Goal: Information Seeking & Learning: Learn about a topic

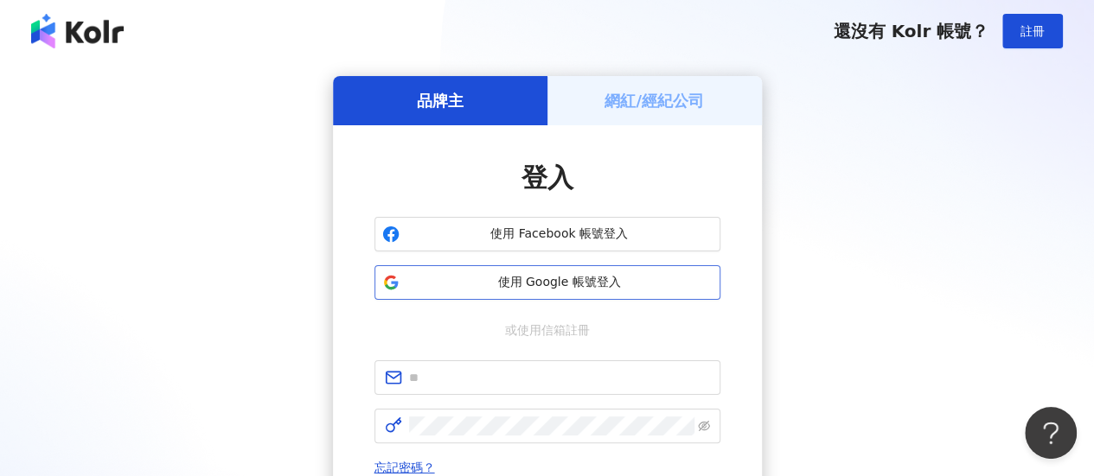
click at [578, 279] on span "使用 Google 帳號登入" at bounding box center [559, 282] width 306 height 17
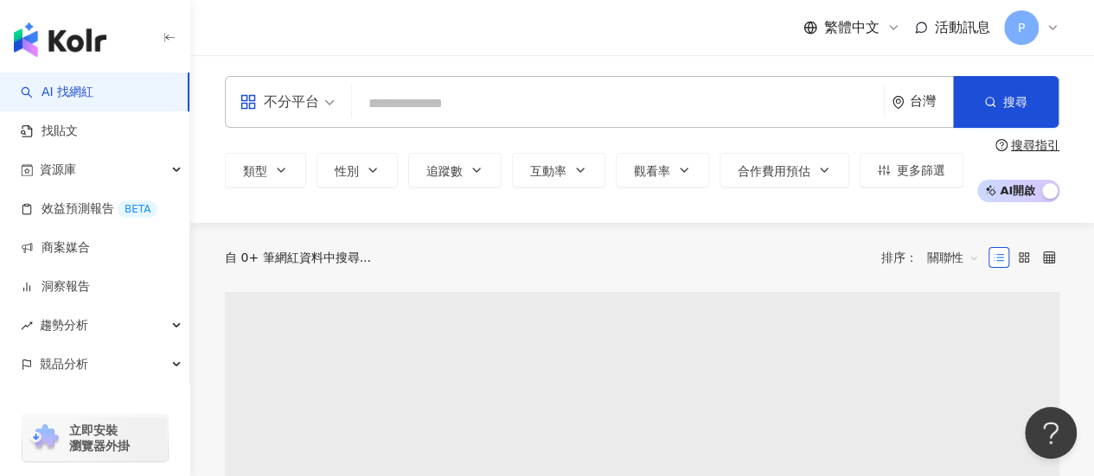
click at [422, 88] on input "search" at bounding box center [618, 103] width 518 height 33
type input "*"
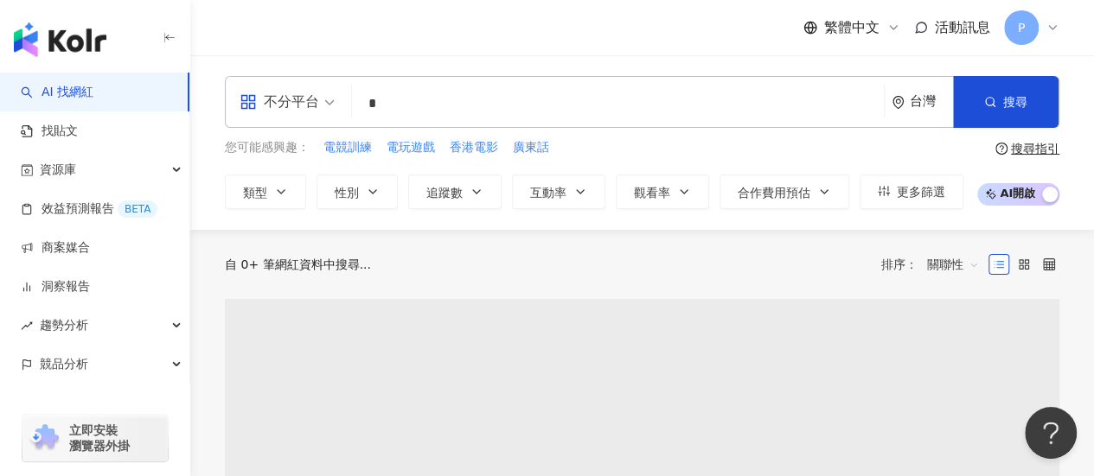
type input "*"
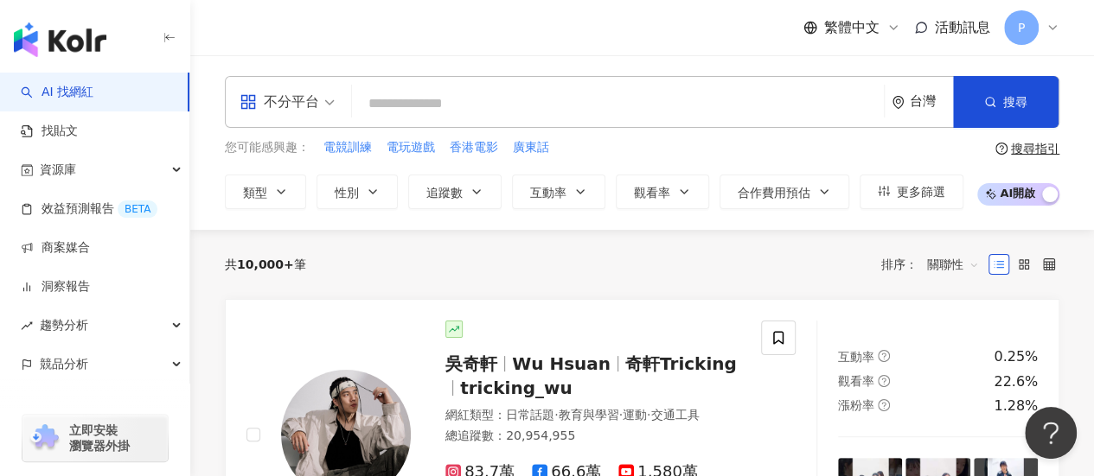
type input "*"
click at [408, 99] on input "search" at bounding box center [618, 103] width 518 height 33
click at [284, 179] on button "類型" at bounding box center [265, 192] width 81 height 35
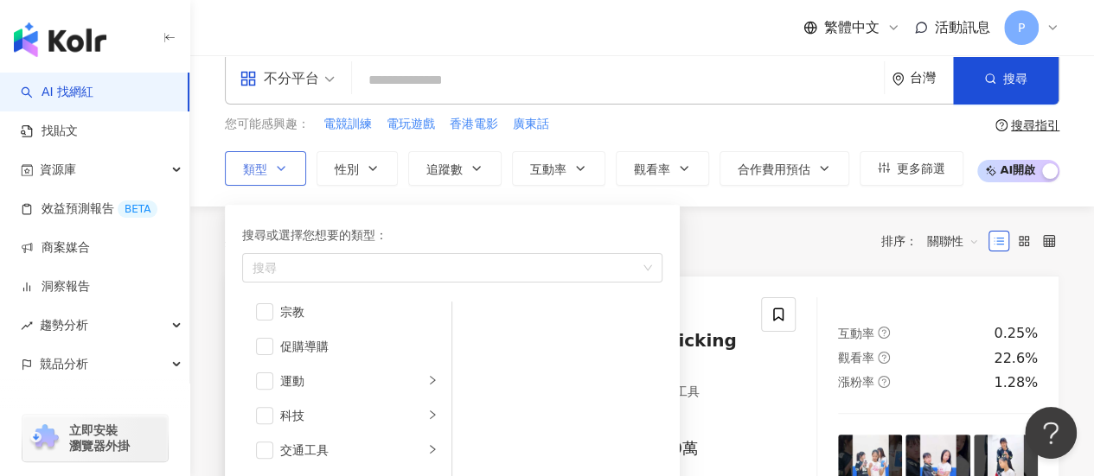
scroll to position [173, 0]
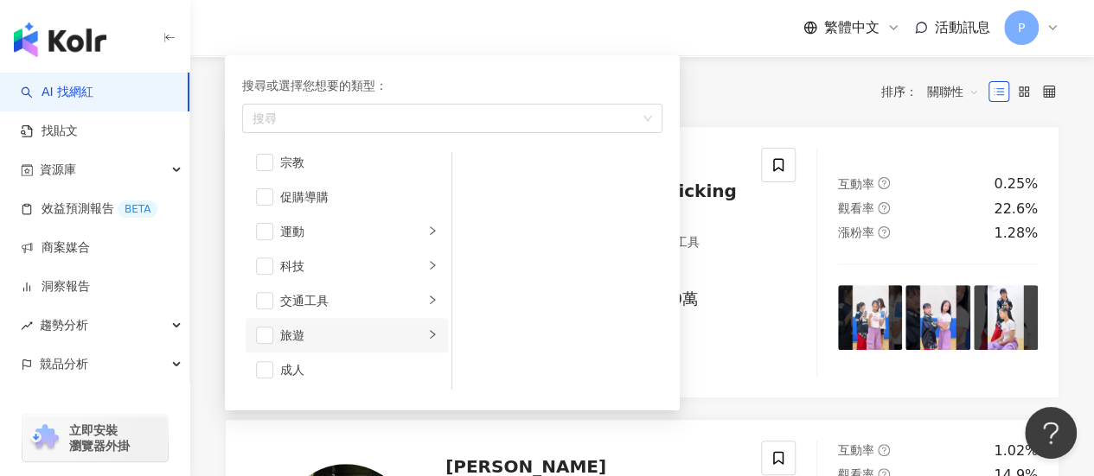
click at [427, 337] on li "旅遊" at bounding box center [346, 335] width 202 height 35
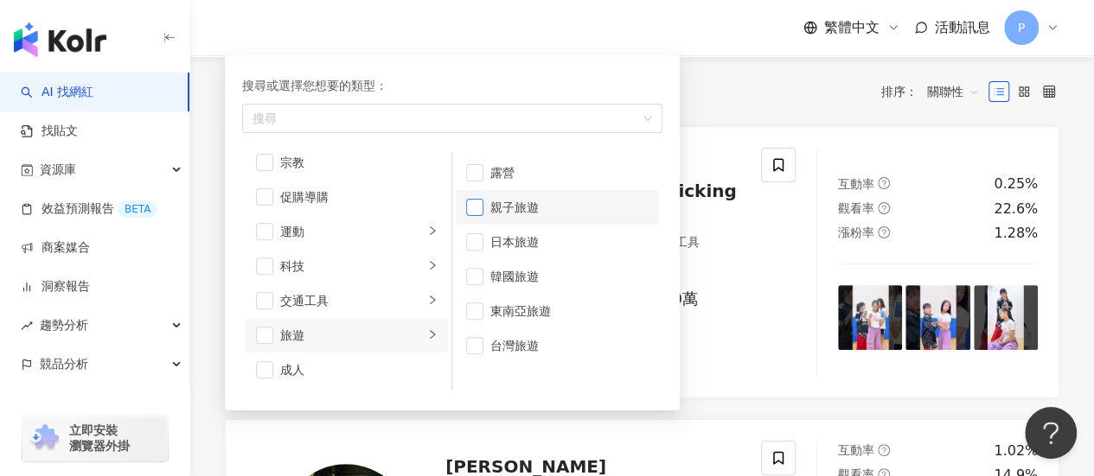
click at [467, 204] on span "button" at bounding box center [474, 207] width 17 height 17
click at [470, 233] on span "button" at bounding box center [474, 241] width 17 height 17
click at [476, 265] on li "韓國旅遊" at bounding box center [557, 276] width 203 height 35
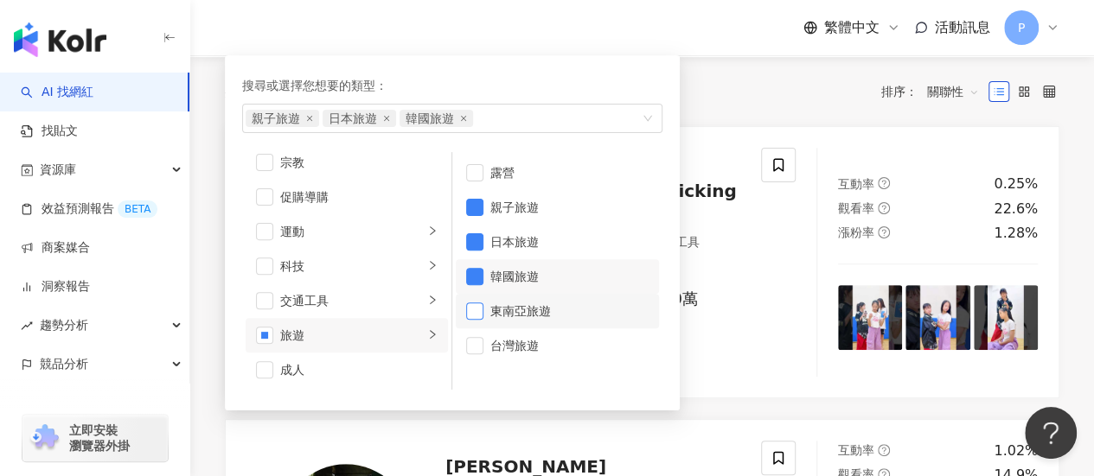
click at [482, 307] on span "button" at bounding box center [474, 311] width 17 height 17
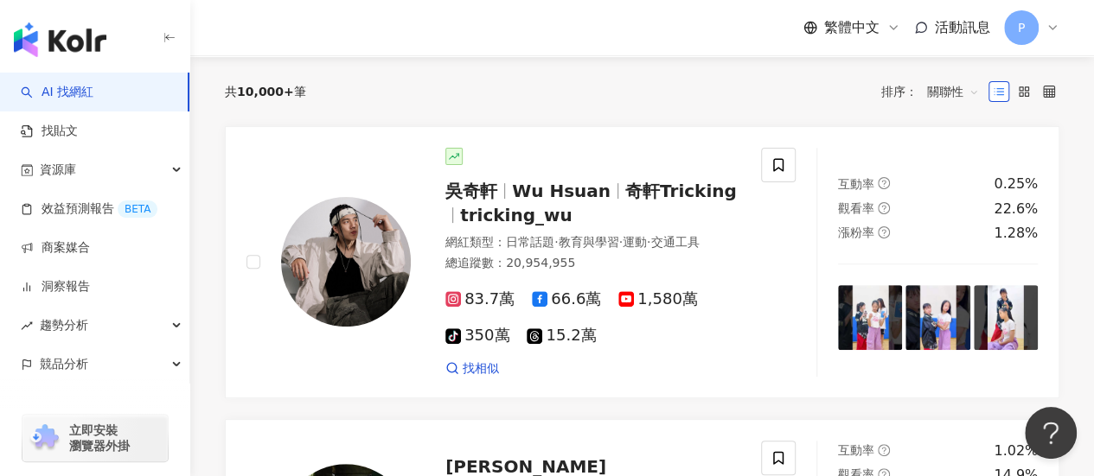
click at [753, 101] on div "共 10,000+ 筆 排序： 關聯性" at bounding box center [642, 92] width 834 height 28
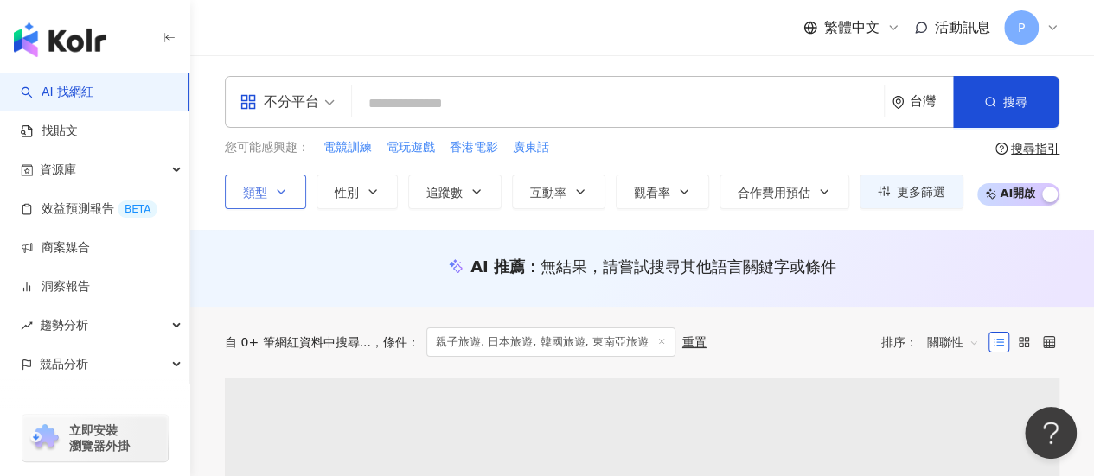
click at [271, 204] on button "類型" at bounding box center [265, 192] width 81 height 35
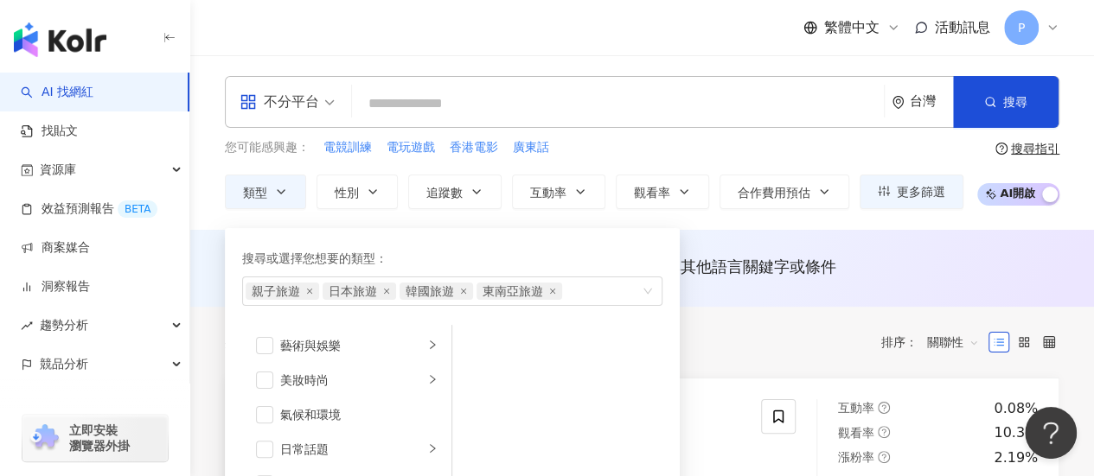
click at [828, 148] on div "您可能感興趣： 電競訓練 電玩遊戲 香港電影 廣東話" at bounding box center [594, 147] width 738 height 19
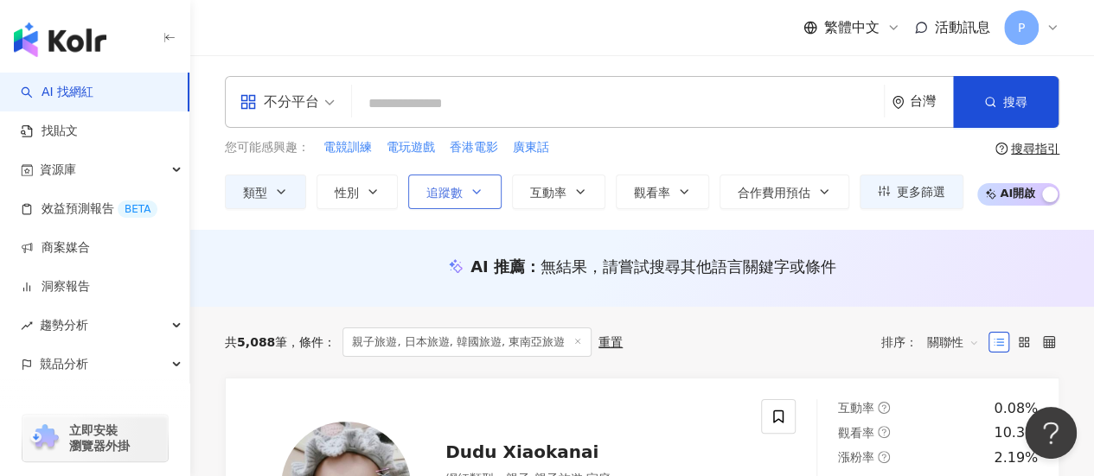
click at [412, 192] on button "追蹤數" at bounding box center [454, 192] width 93 height 35
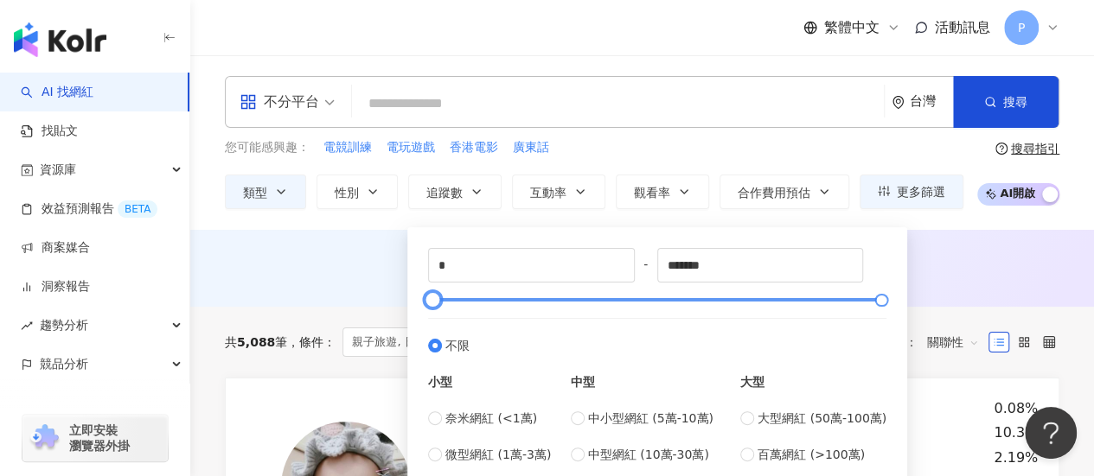
click at [437, 304] on div "* - ******* 不限 小型 奈米網紅 (<1萬) 微型網紅 (1萬-3萬) 小型網紅 (3萬-5萬) 中型 中小型網紅 (5萬-10萬) 中型網紅 (…" at bounding box center [657, 374] width 458 height 252
click at [443, 302] on div at bounding box center [439, 301] width 10 height 10
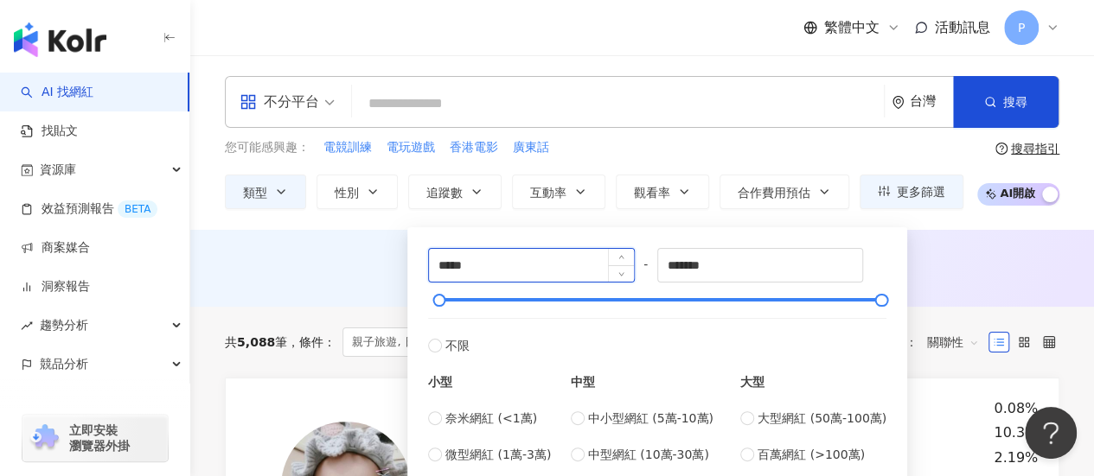
click at [532, 271] on input "*****" at bounding box center [531, 265] width 205 height 33
type input "*****"
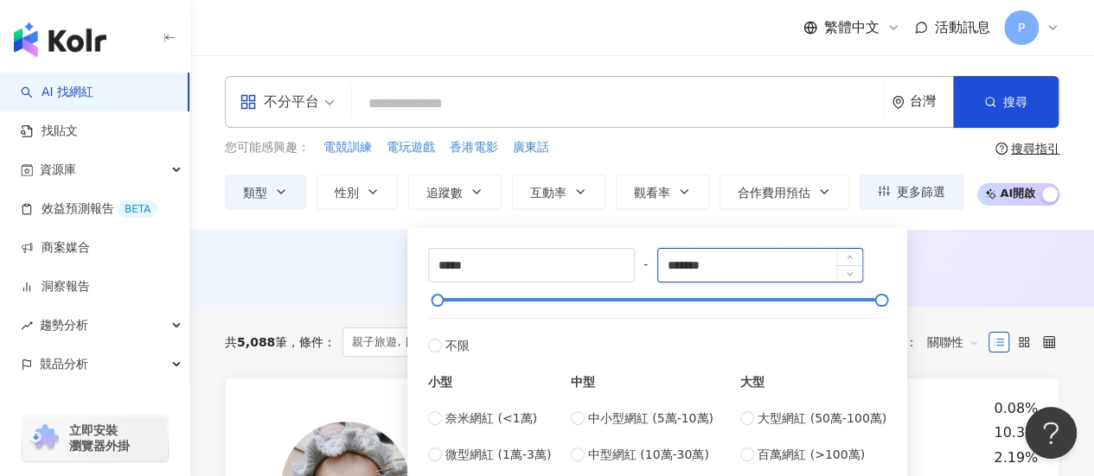
click at [766, 268] on input "*******" at bounding box center [760, 265] width 205 height 33
click at [749, 270] on input "*******" at bounding box center [760, 265] width 205 height 33
drag, startPoint x: 674, startPoint y: 269, endPoint x: 780, endPoint y: 272, distance: 105.5
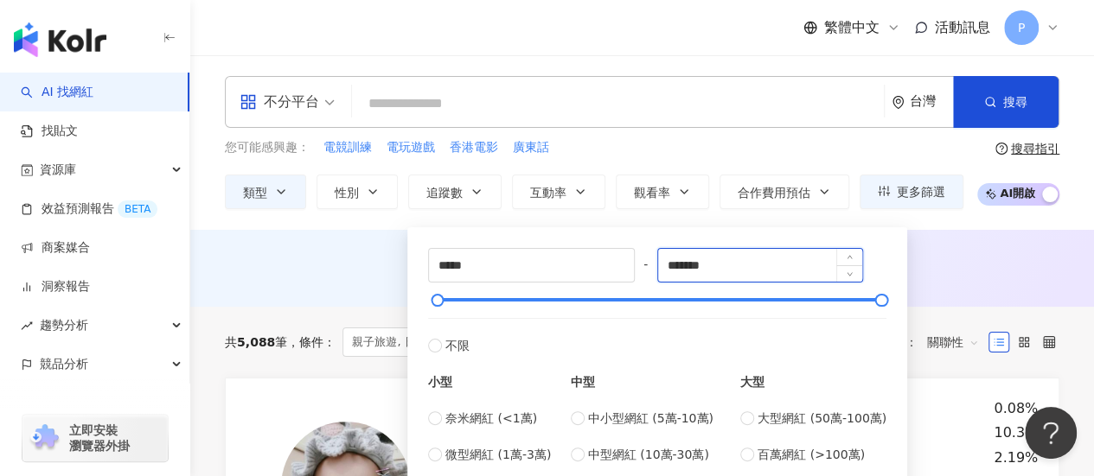
click at [774, 271] on input "*******" at bounding box center [760, 265] width 205 height 33
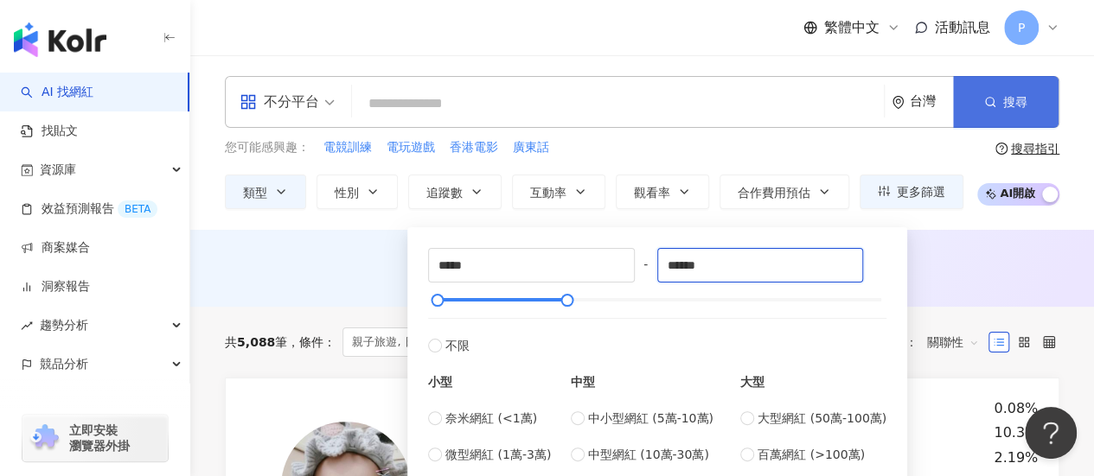
type input "******"
click at [983, 108] on button "搜尋" at bounding box center [1005, 102] width 105 height 52
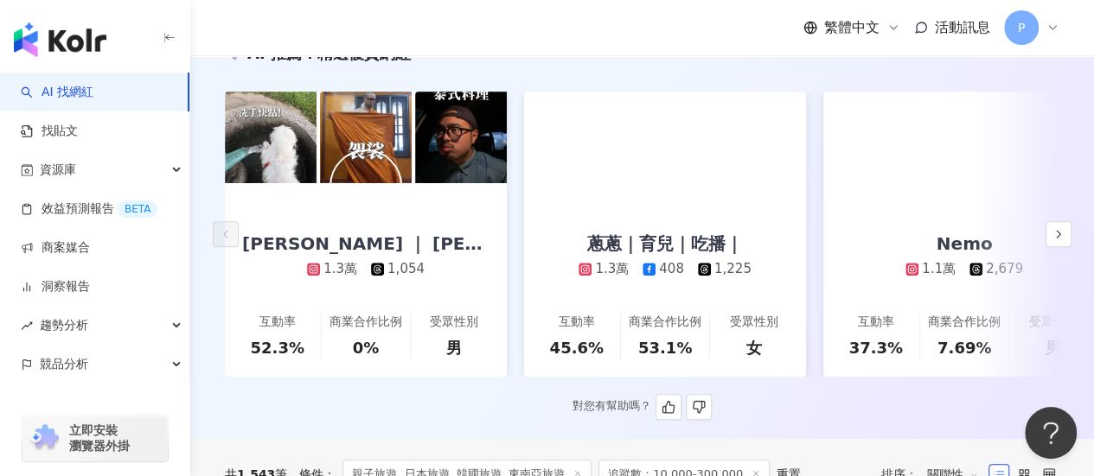
scroll to position [259, 0]
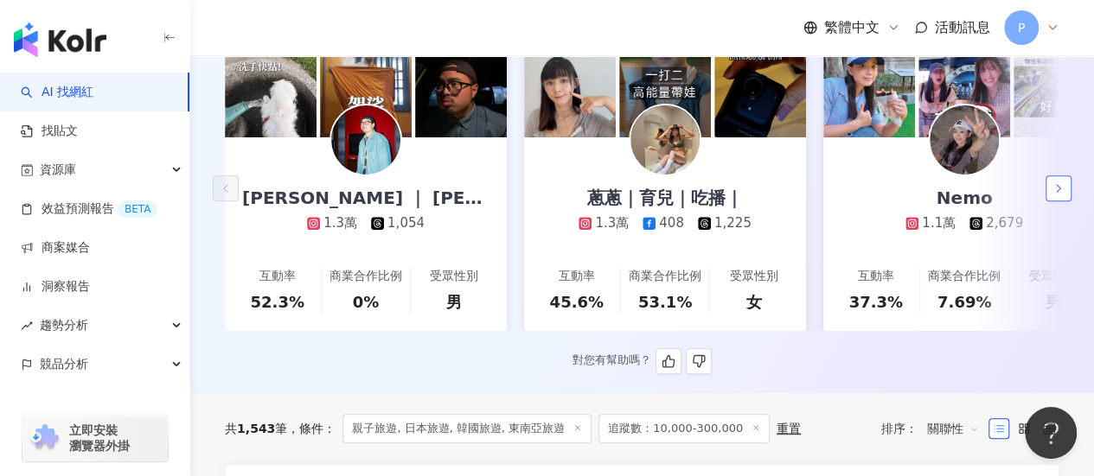
click at [1055, 193] on icon "button" at bounding box center [1058, 189] width 14 height 14
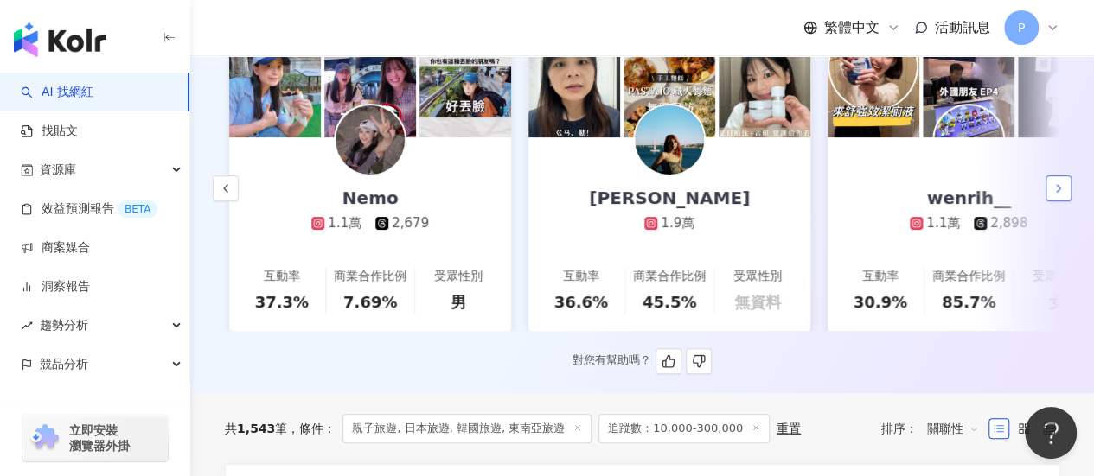
scroll to position [0, 598]
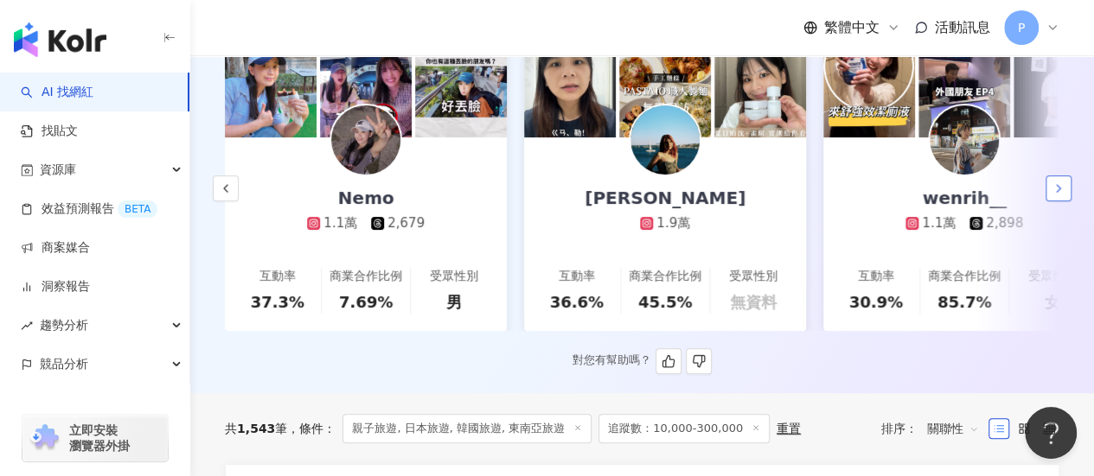
click at [1055, 193] on icon "button" at bounding box center [1058, 189] width 14 height 14
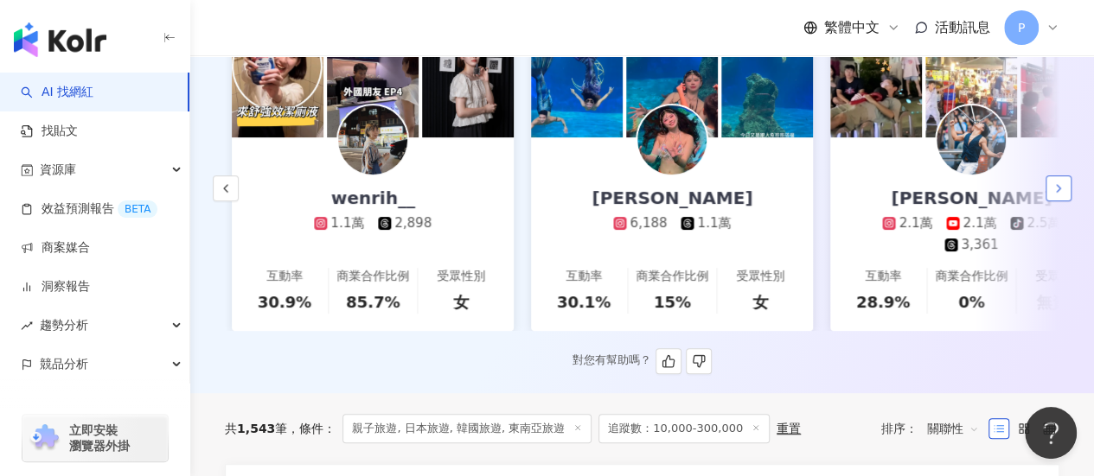
scroll to position [0, 1197]
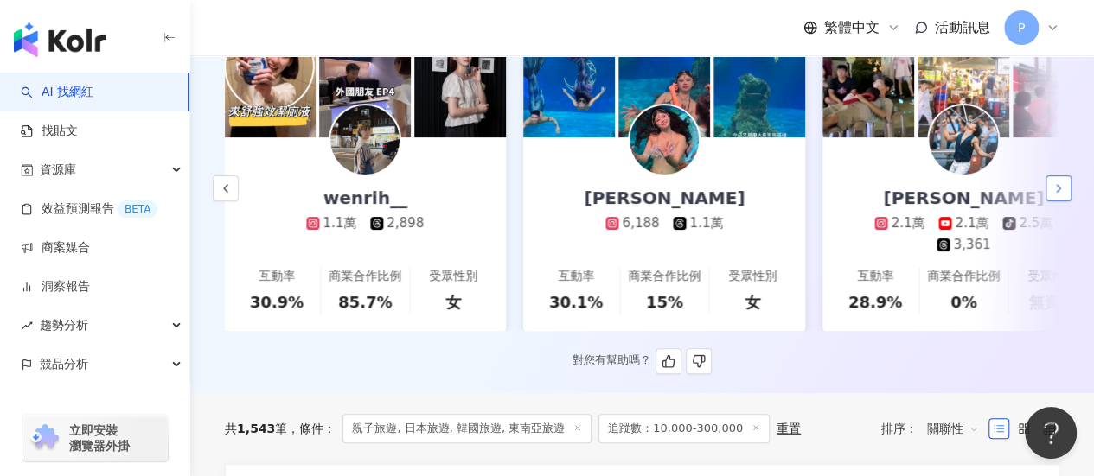
click at [1055, 193] on icon "button" at bounding box center [1058, 189] width 14 height 14
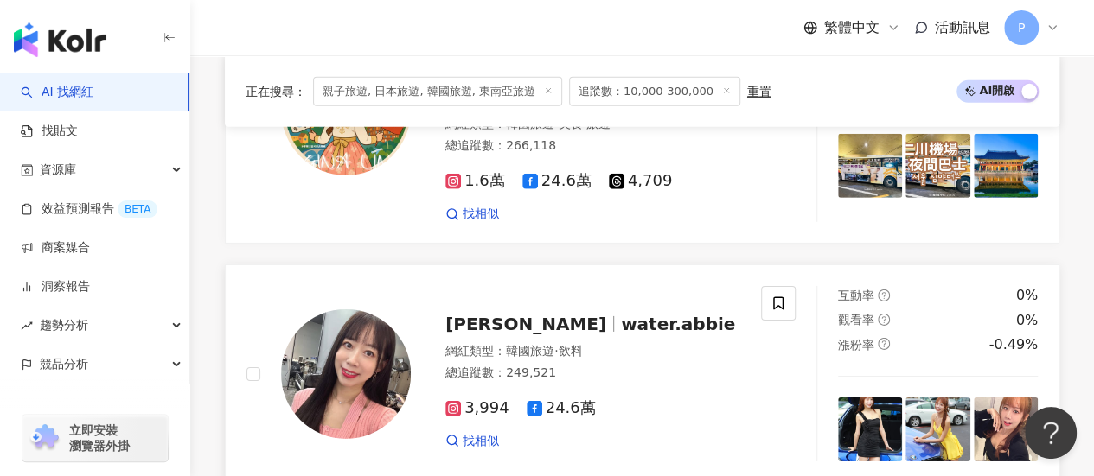
scroll to position [2680, 0]
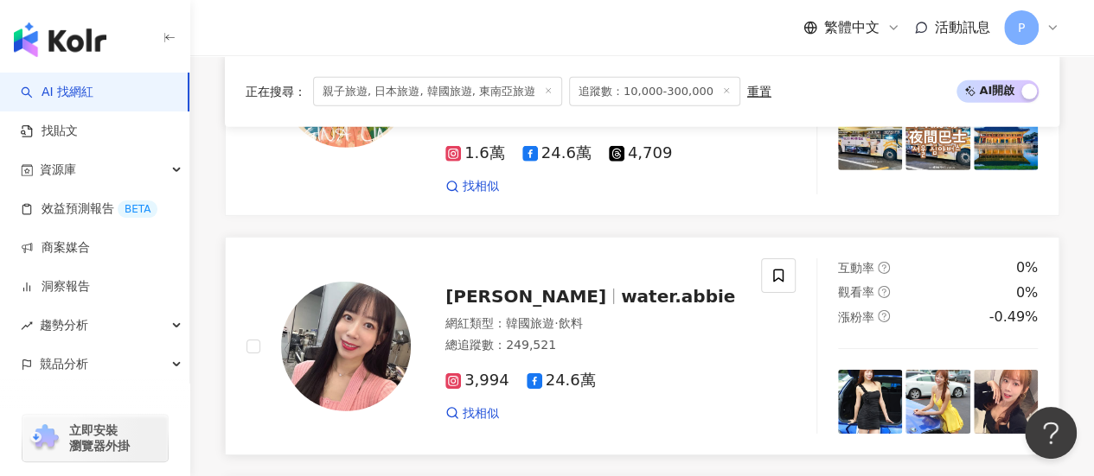
click at [550, 372] on span "24.6萬" at bounding box center [560, 381] width 69 height 18
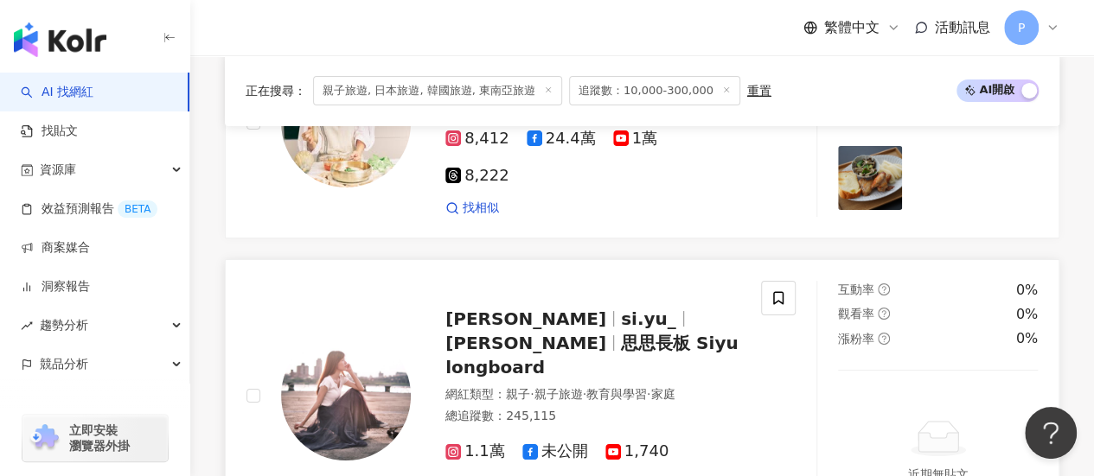
scroll to position [3285, 0]
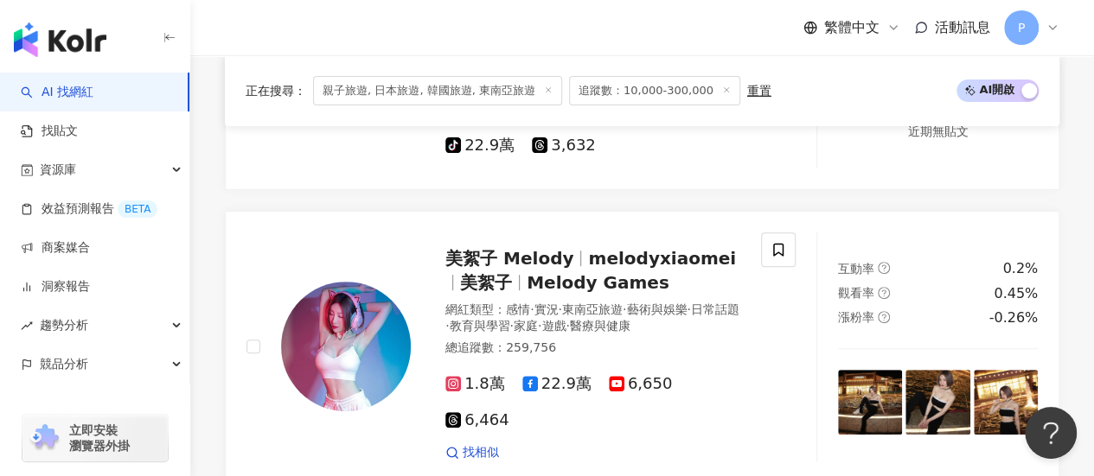
scroll to position [3569, 0]
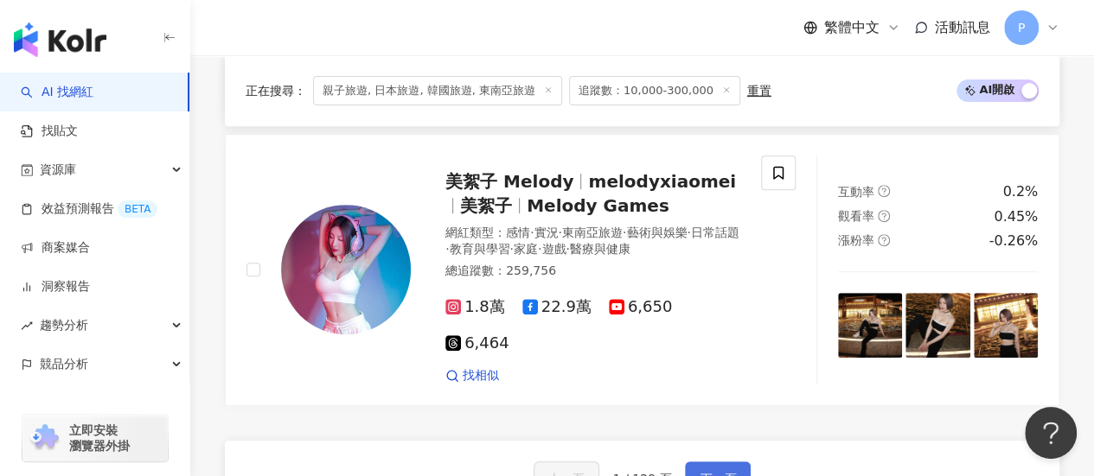
click at [711, 462] on button "下一頁" at bounding box center [718, 479] width 66 height 35
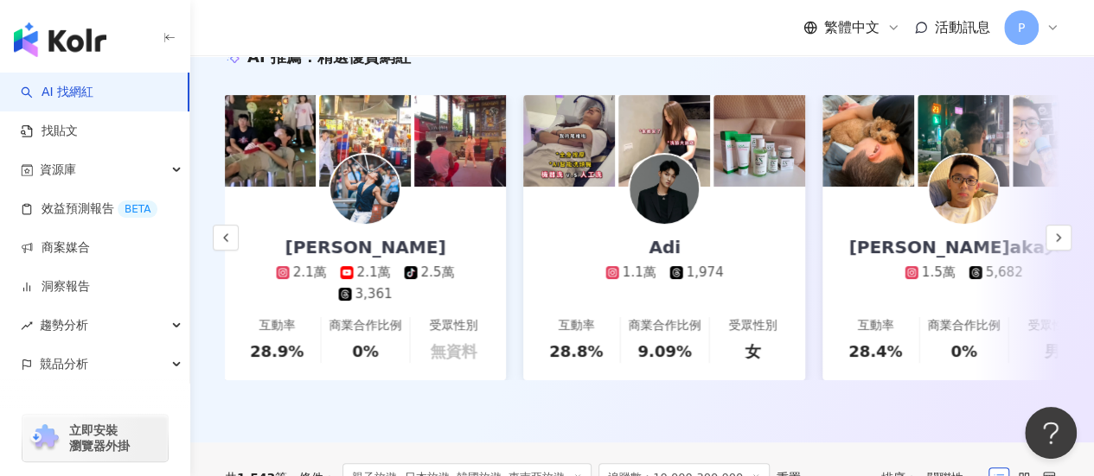
scroll to position [0, 0]
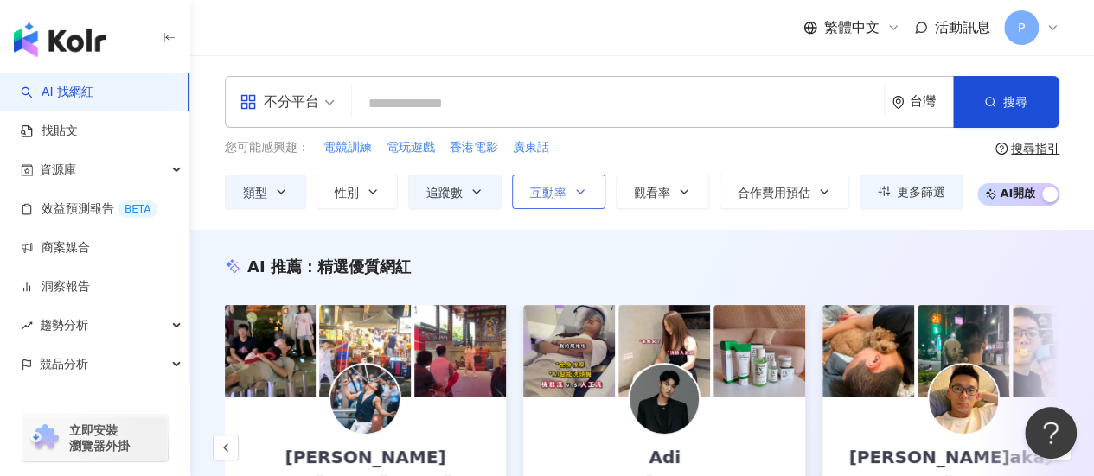
click at [553, 201] on button "互動率" at bounding box center [558, 192] width 93 height 35
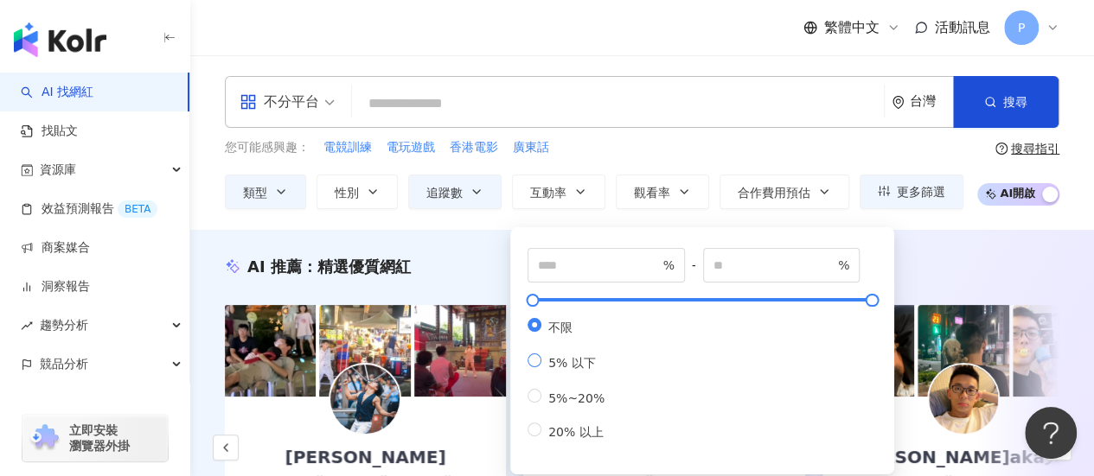
type input "*"
click at [566, 261] on input "number" at bounding box center [598, 265] width 121 height 19
type input "*"
click at [754, 265] on input "number" at bounding box center [773, 265] width 121 height 19
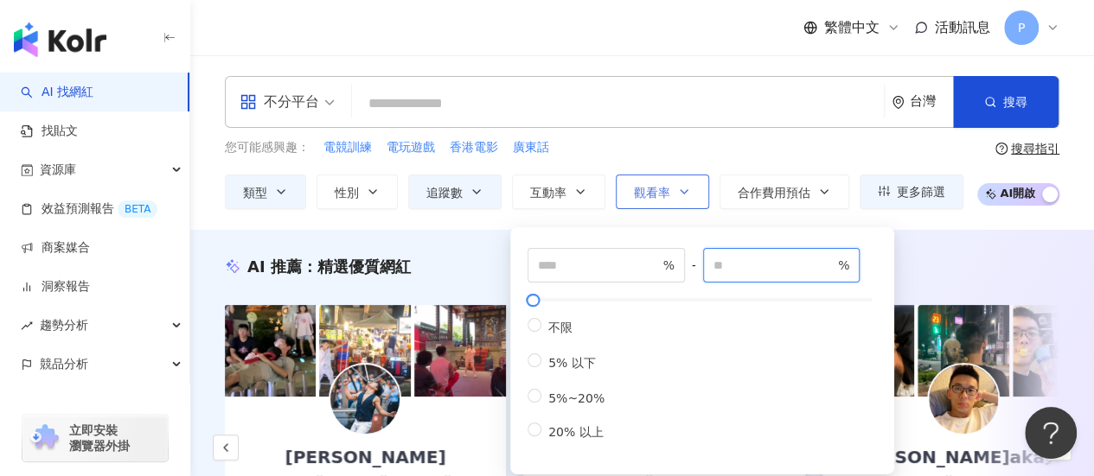
type input "**"
click at [646, 191] on span "觀看率" at bounding box center [652, 193] width 36 height 14
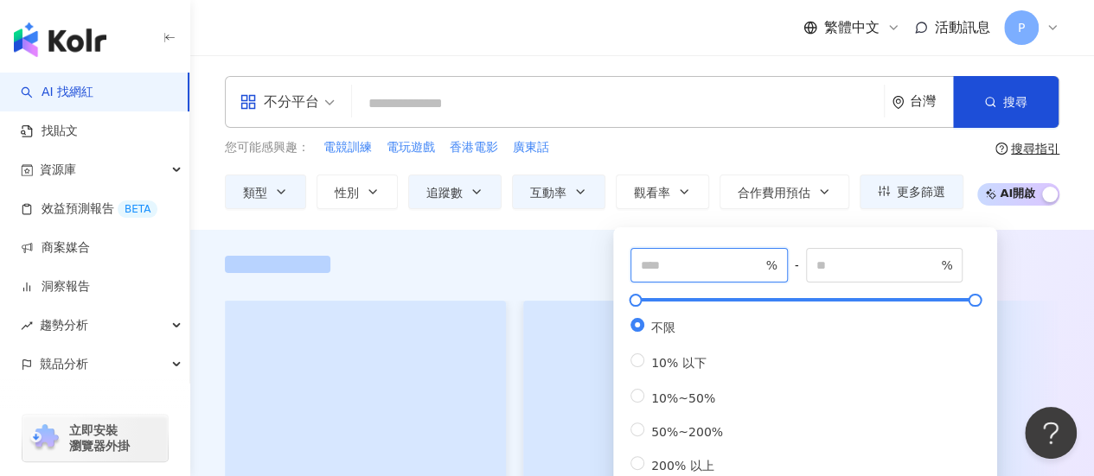
click at [690, 269] on input "number" at bounding box center [701, 265] width 121 height 19
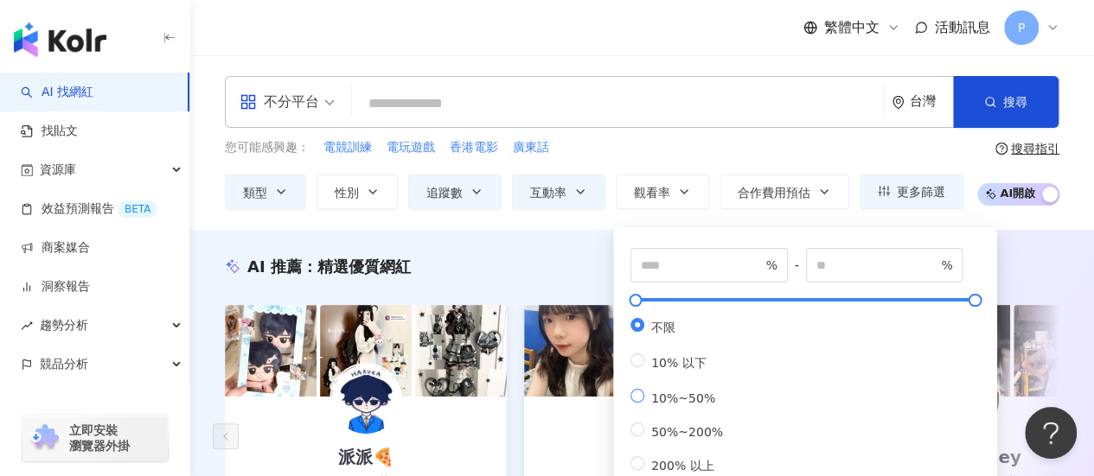
click at [638, 405] on label "10%~50%" at bounding box center [679, 397] width 99 height 16
type input "**"
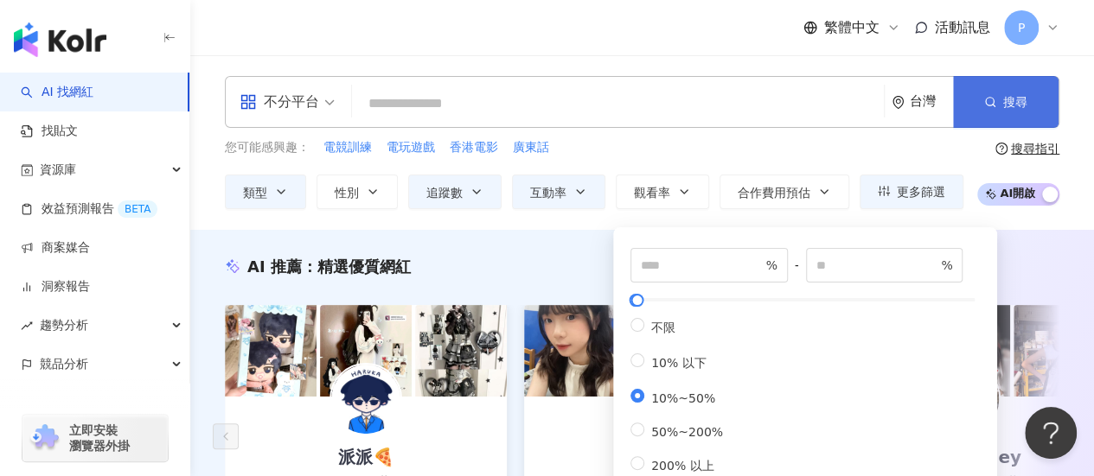
click at [1004, 105] on span "搜尋" at bounding box center [1015, 102] width 24 height 14
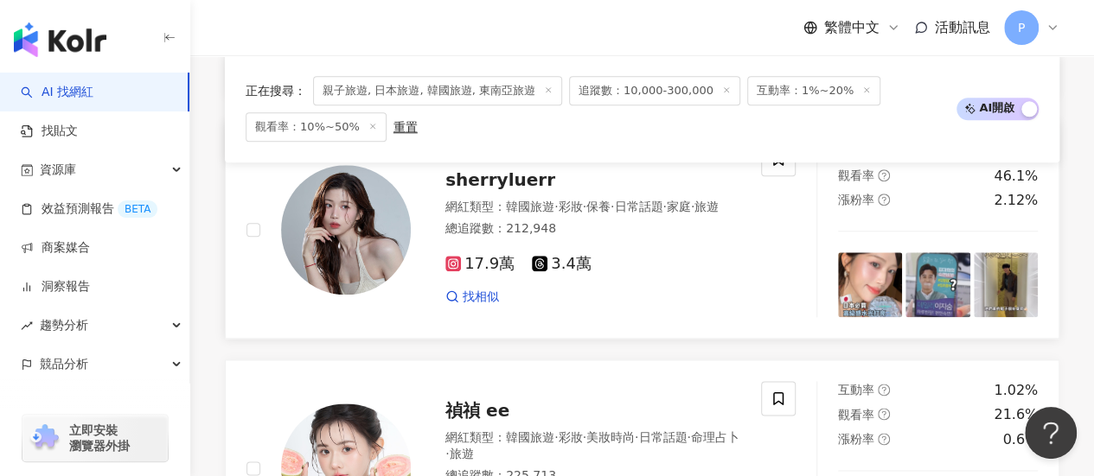
scroll to position [864, 0]
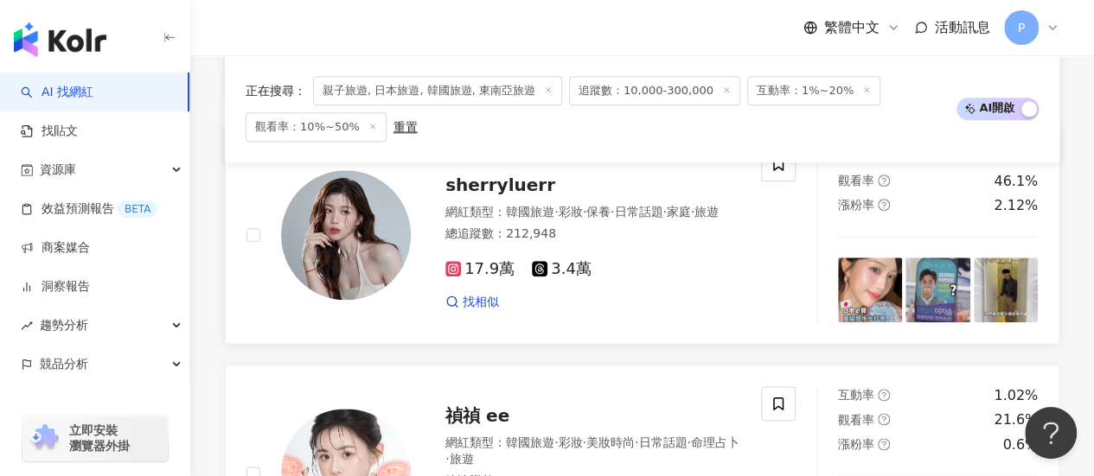
click at [452, 271] on icon at bounding box center [452, 269] width 3 height 3
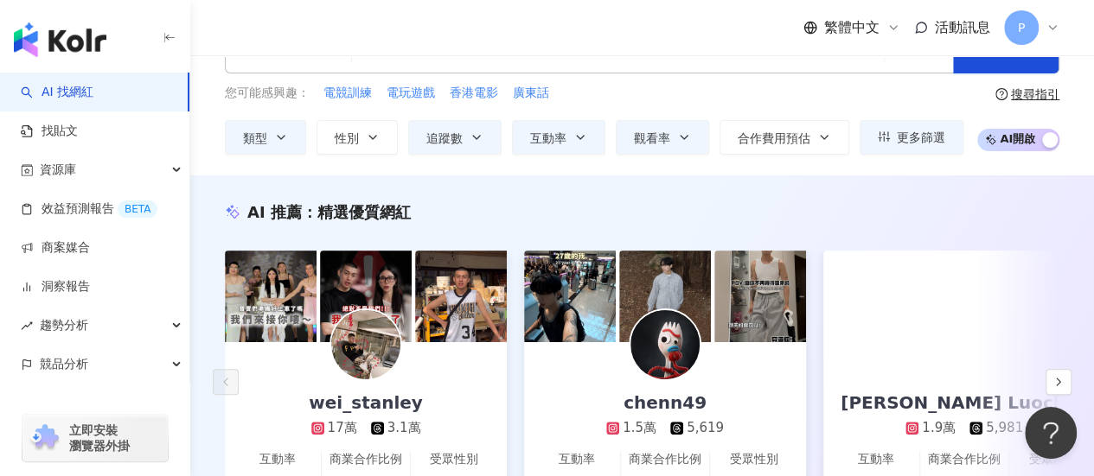
scroll to position [0, 0]
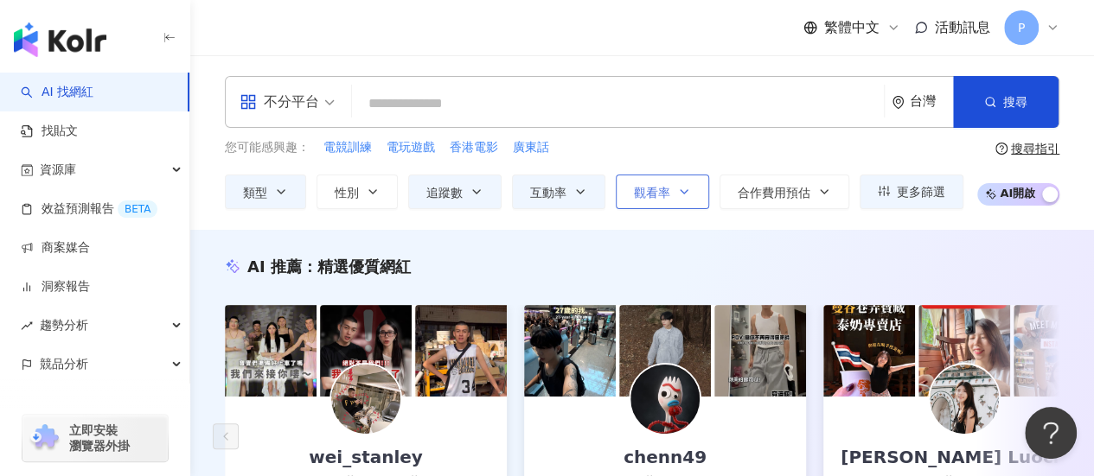
click at [666, 191] on span "觀看率" at bounding box center [652, 193] width 36 height 14
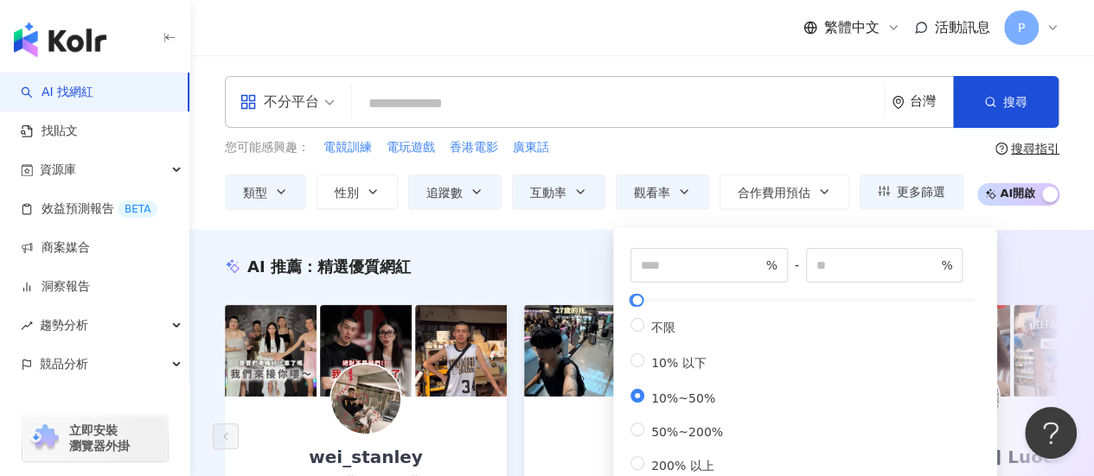
scroll to position [86, 0]
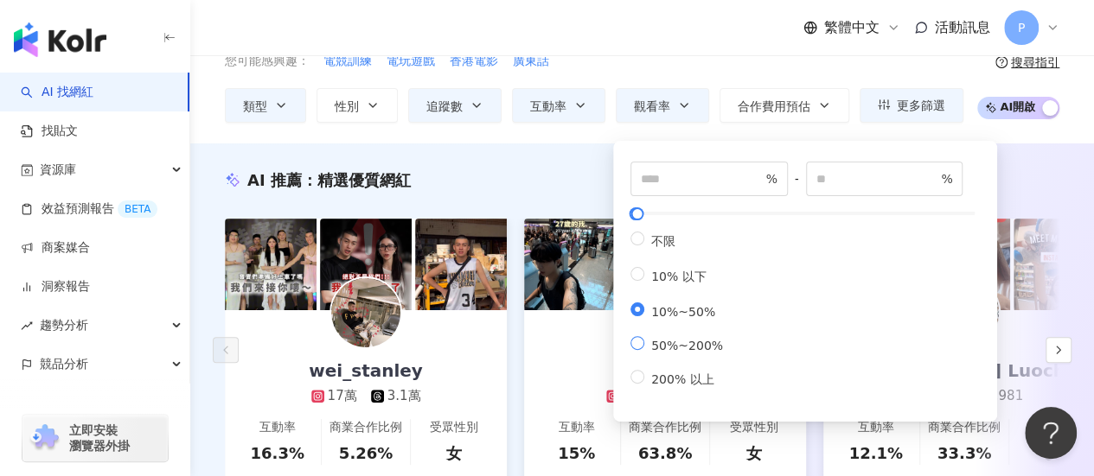
click at [644, 353] on span "50%~200%" at bounding box center [687, 346] width 86 height 14
type input "**"
type input "***"
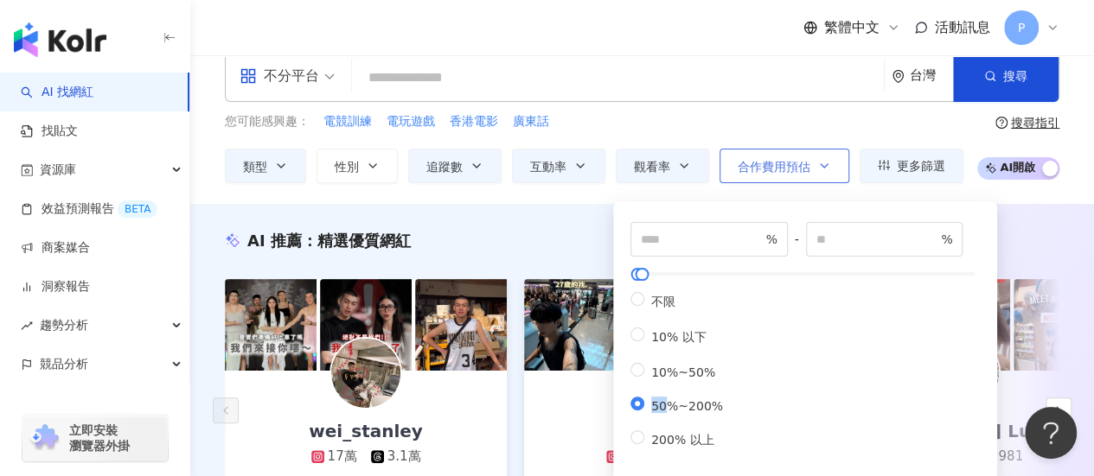
scroll to position [0, 0]
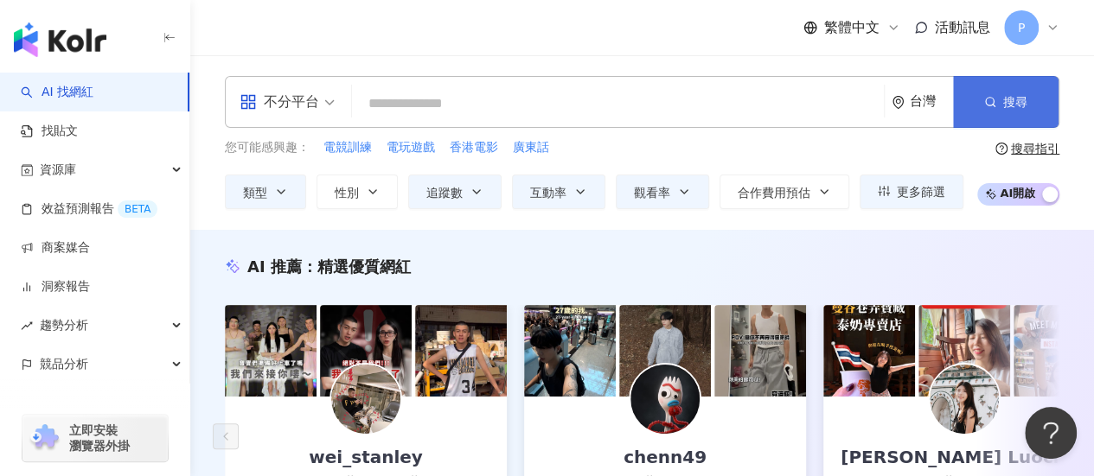
click at [985, 101] on icon "button" at bounding box center [990, 102] width 12 height 12
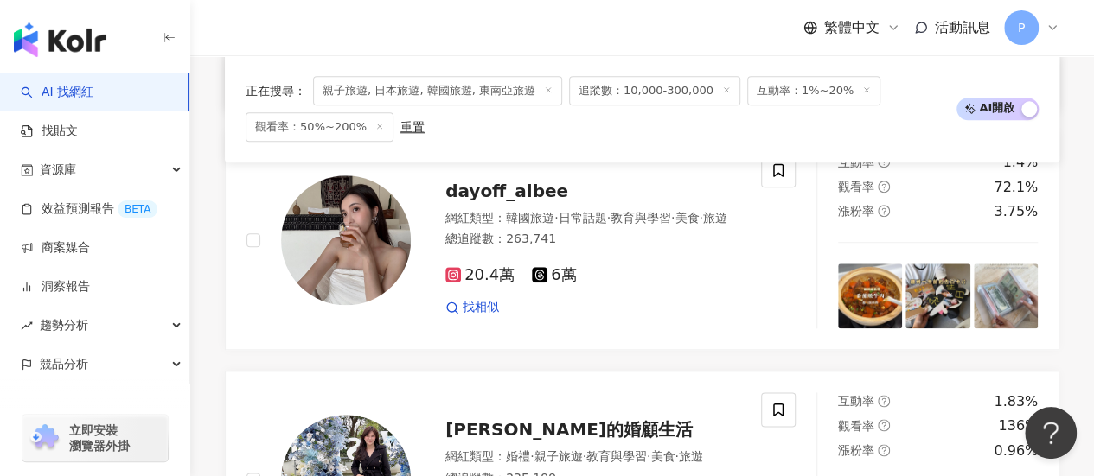
scroll to position [864, 0]
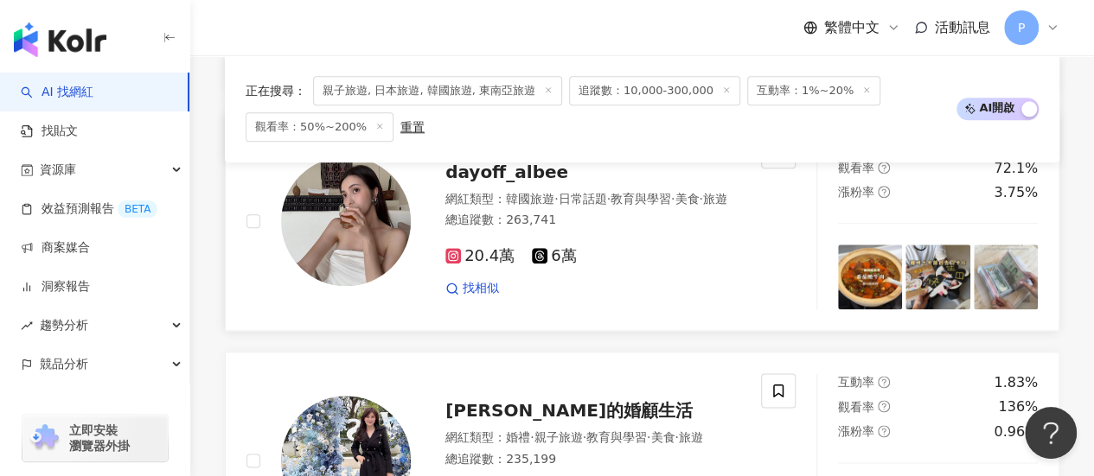
click at [460, 265] on span "20.4萬" at bounding box center [479, 256] width 69 height 18
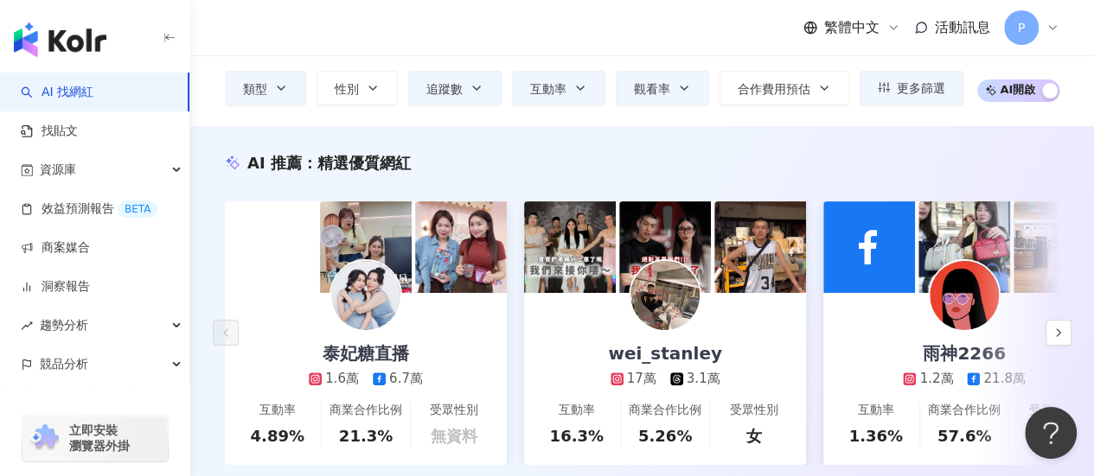
scroll to position [0, 0]
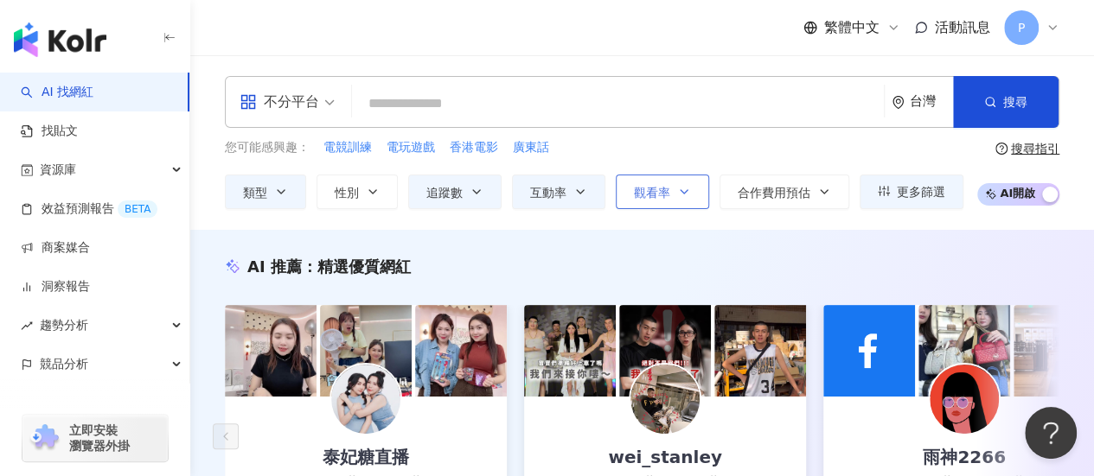
click at [684, 186] on icon "button" at bounding box center [684, 192] width 14 height 14
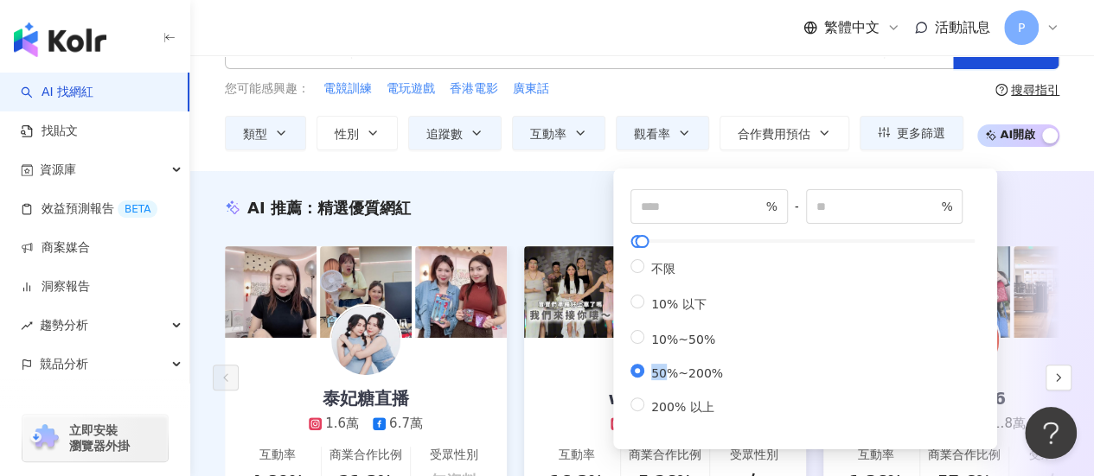
scroll to position [86, 0]
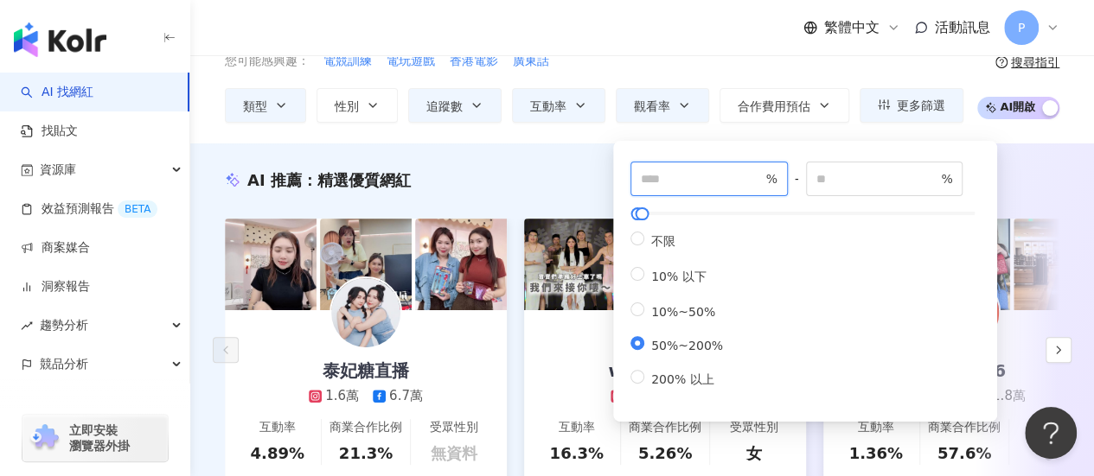
click at [687, 186] on input "**" at bounding box center [701, 178] width 121 height 19
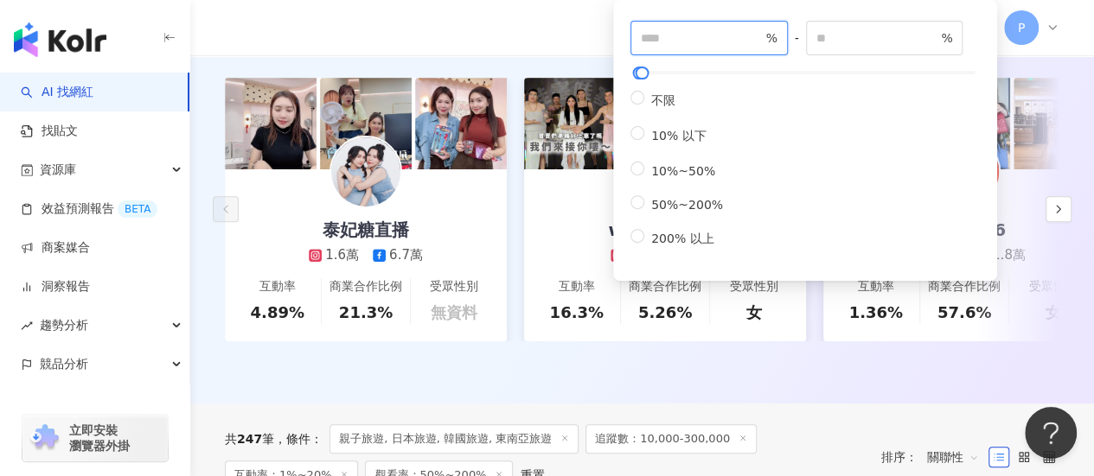
scroll to position [0, 0]
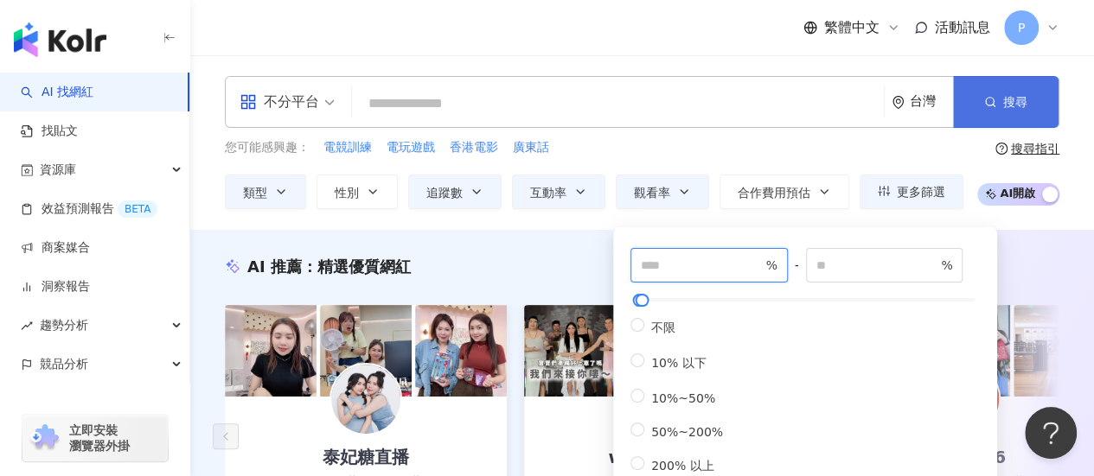
type input "***"
click at [972, 97] on button "搜尋" at bounding box center [1005, 102] width 105 height 52
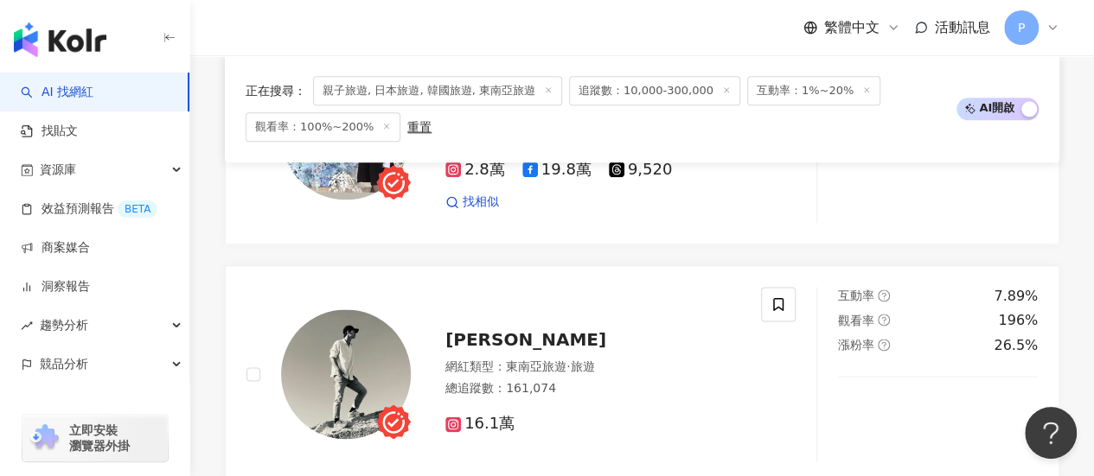
scroll to position [864, 0]
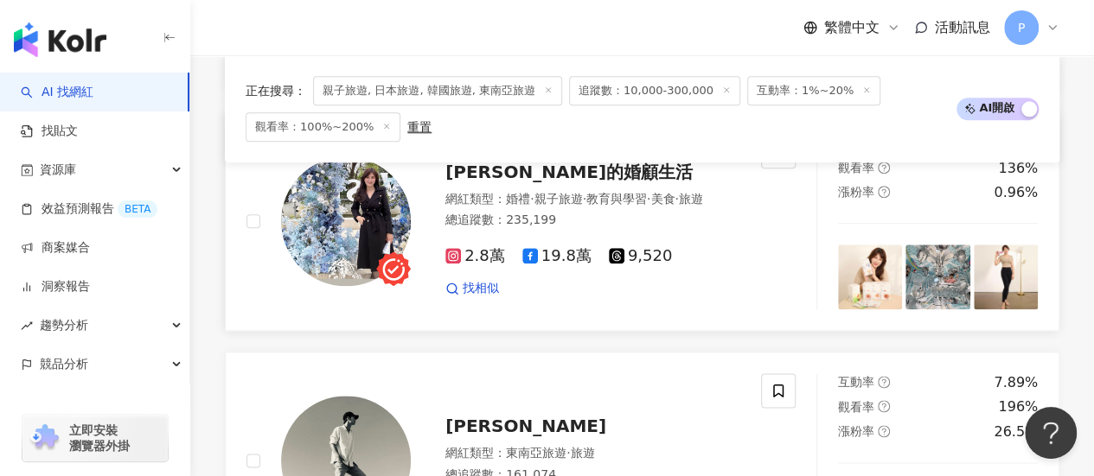
click at [527, 264] on icon at bounding box center [530, 256] width 16 height 16
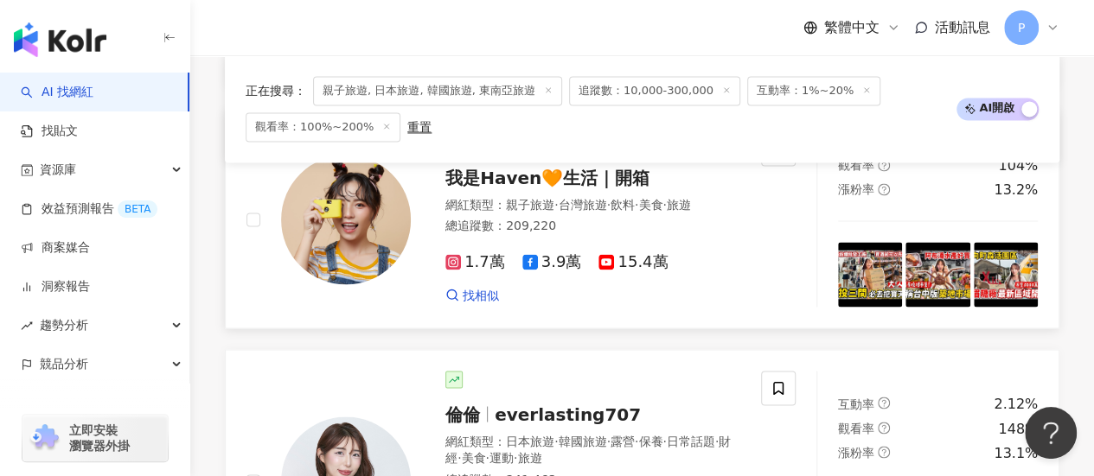
scroll to position [1383, 0]
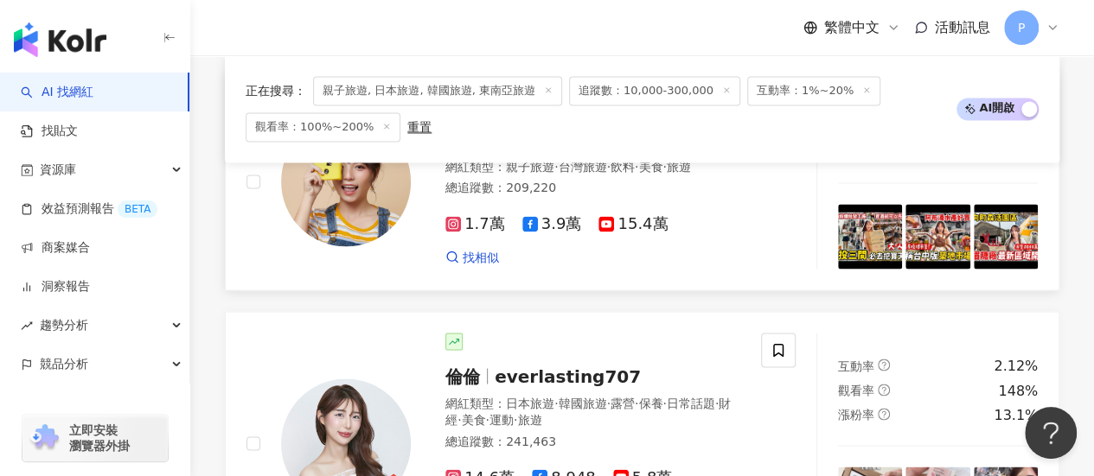
click at [488, 265] on div "1.7萬 3.9萬 15.4萬 找相似" at bounding box center [592, 233] width 295 height 64
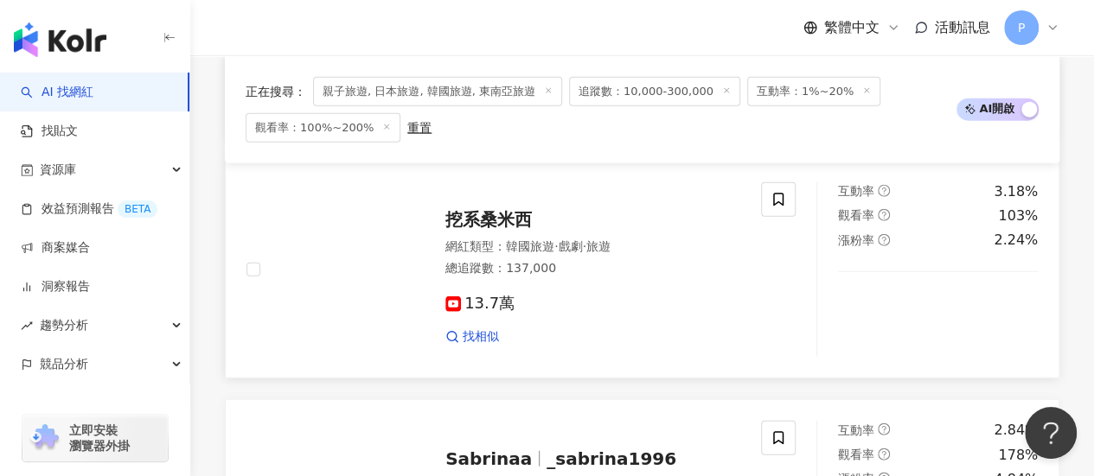
scroll to position [2248, 0]
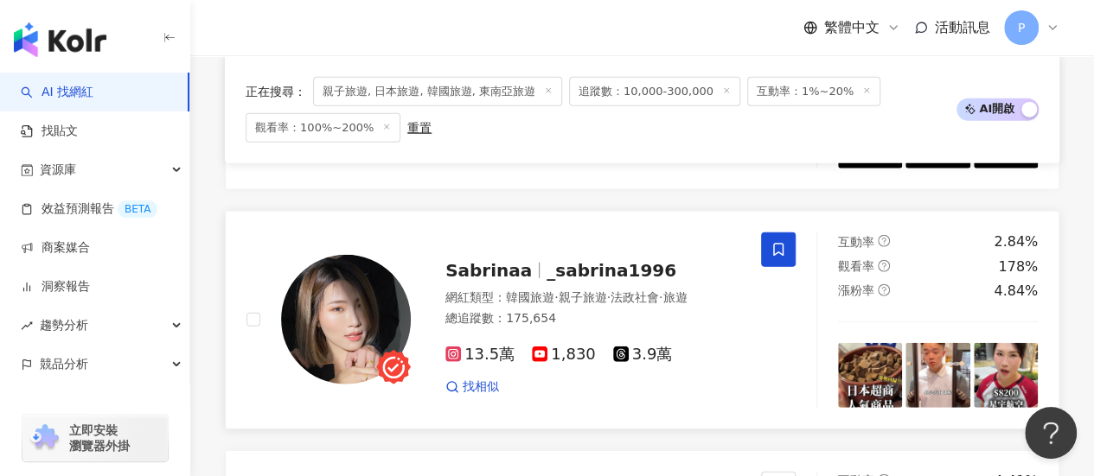
click at [787, 267] on span at bounding box center [778, 250] width 35 height 35
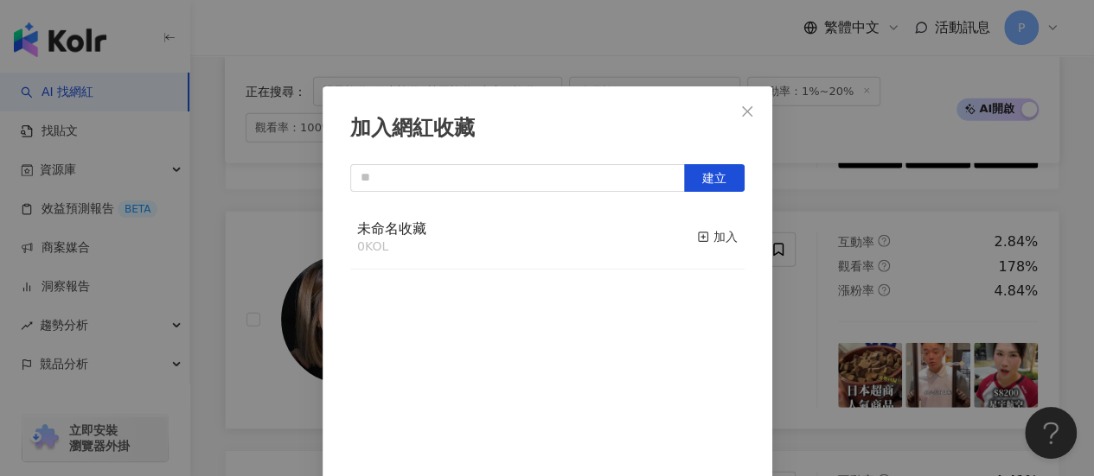
scroll to position [61, 0]
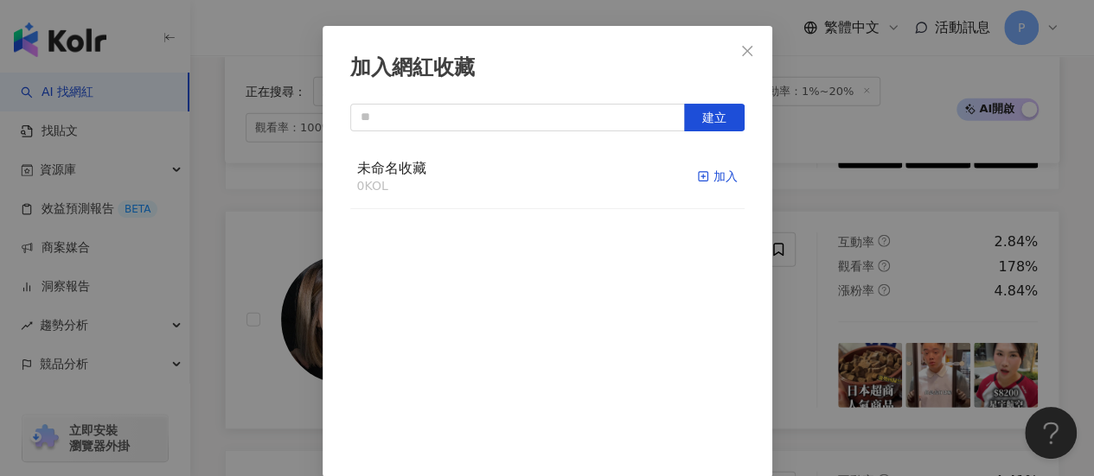
click at [712, 180] on div "加入" at bounding box center [717, 176] width 41 height 19
click at [697, 246] on div "加入" at bounding box center [717, 241] width 41 height 19
click at [228, 237] on div "加入網紅收藏 建立 未命名收藏 3 KOL 已加入 未命名收藏 1 KOL 已加入" at bounding box center [547, 238] width 1094 height 476
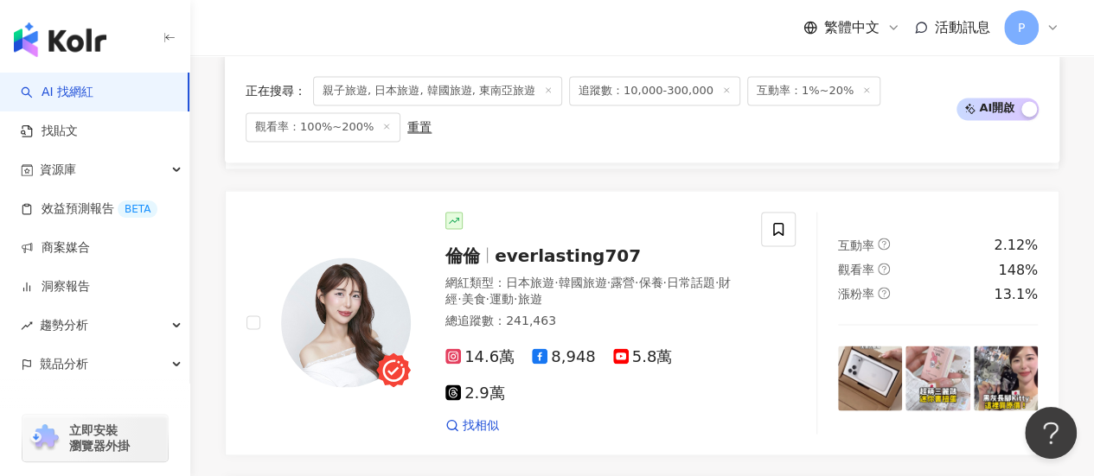
scroll to position [1470, 0]
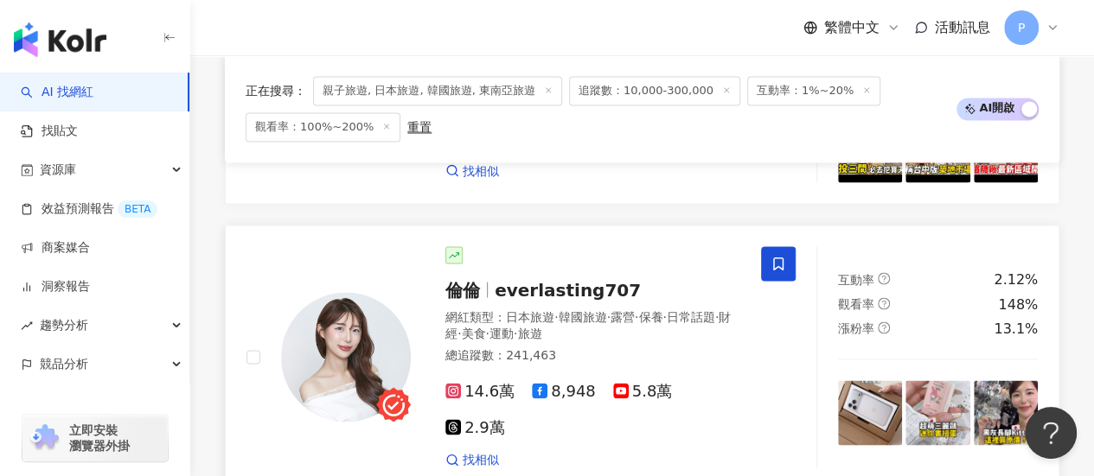
click at [770, 281] on span at bounding box center [778, 263] width 35 height 35
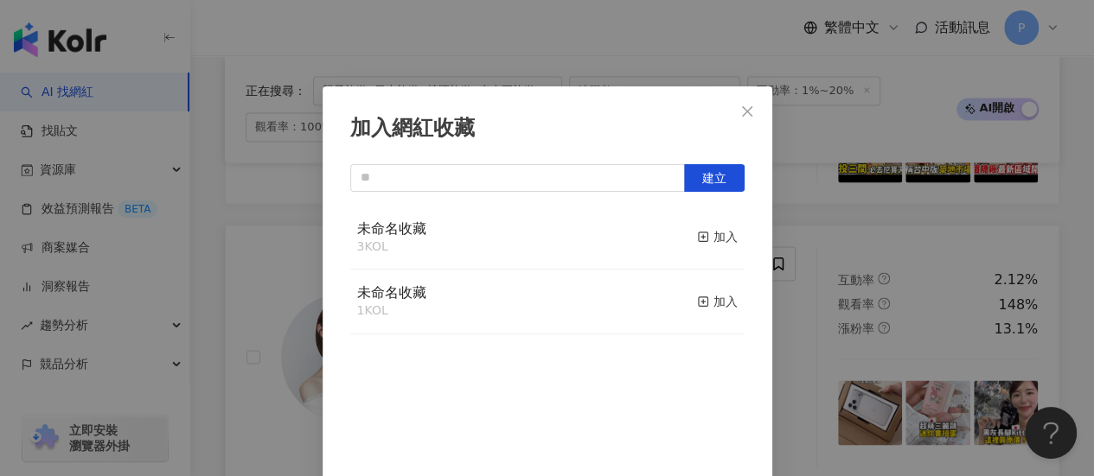
scroll to position [61, 0]
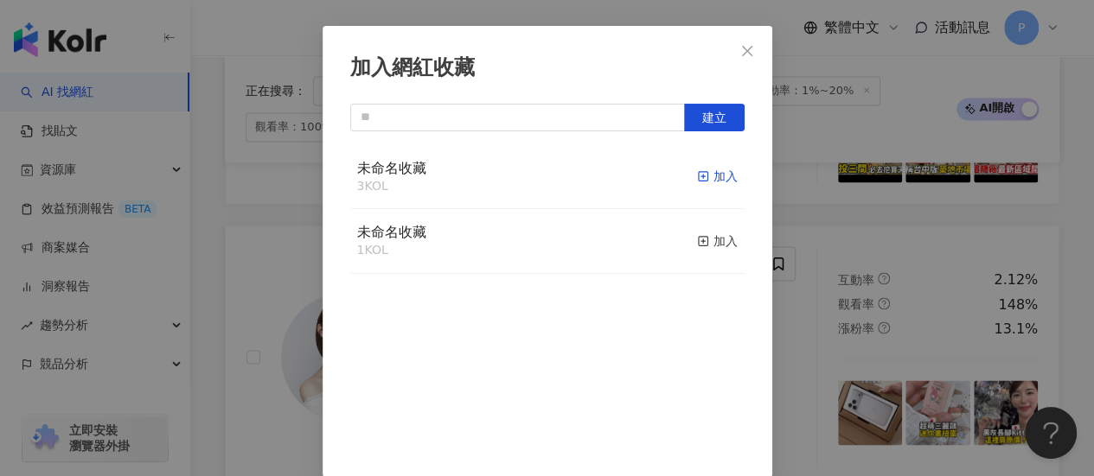
click at [711, 177] on div "加入" at bounding box center [717, 176] width 41 height 19
drag, startPoint x: 695, startPoint y: 245, endPoint x: 209, endPoint y: 305, distance: 489.5
click at [209, 305] on div "加入網紅收藏 建立 未命名收藏 4 KOL 已加入 未命名收藏 1 KOL 加入" at bounding box center [547, 238] width 1094 height 476
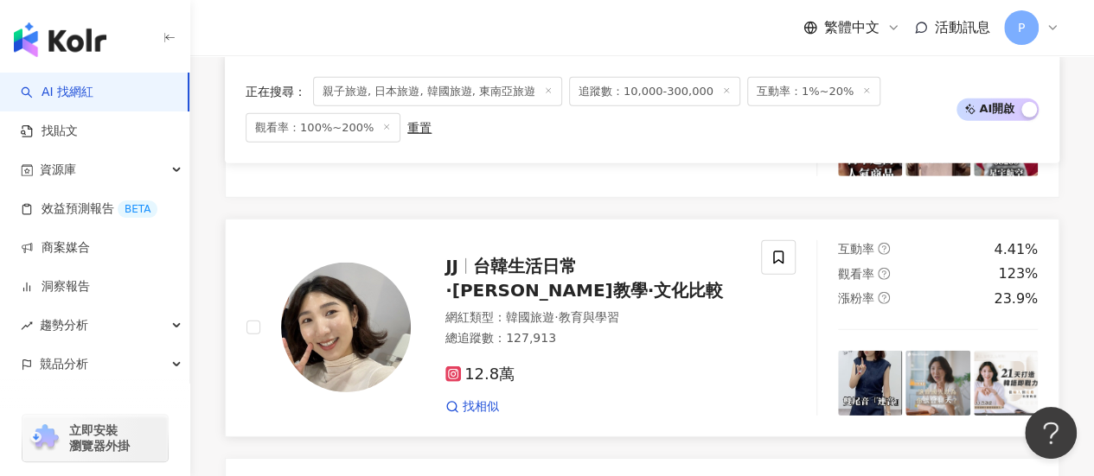
scroll to position [2507, 0]
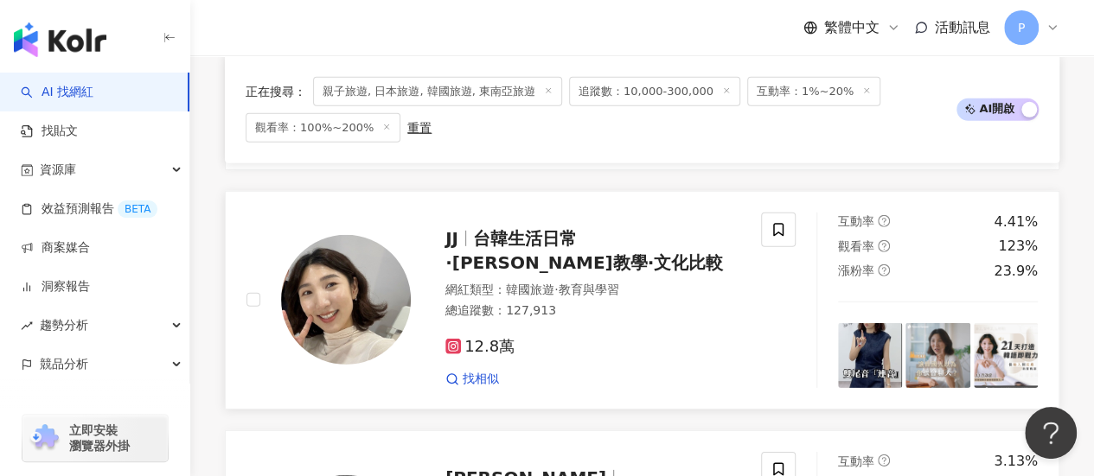
click at [453, 348] on icon at bounding box center [452, 346] width 3 height 3
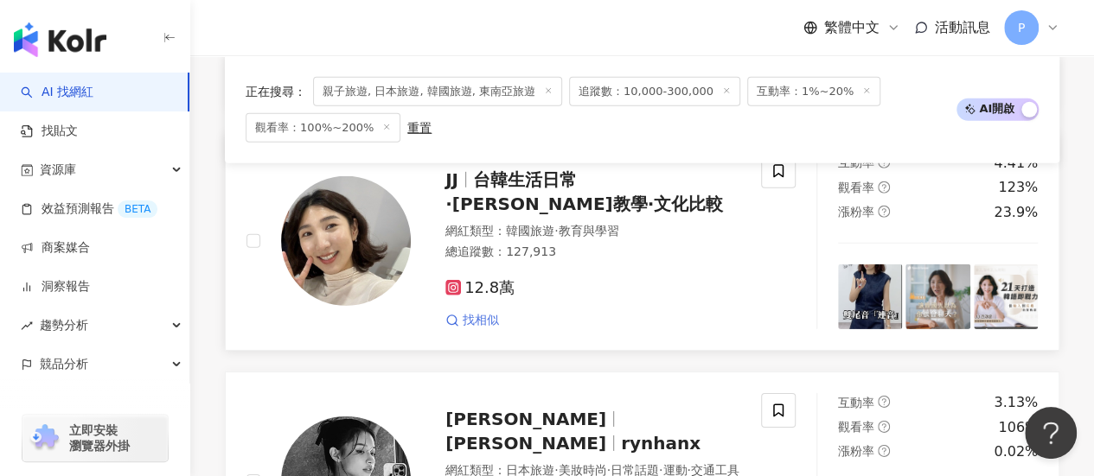
scroll to position [2593, 0]
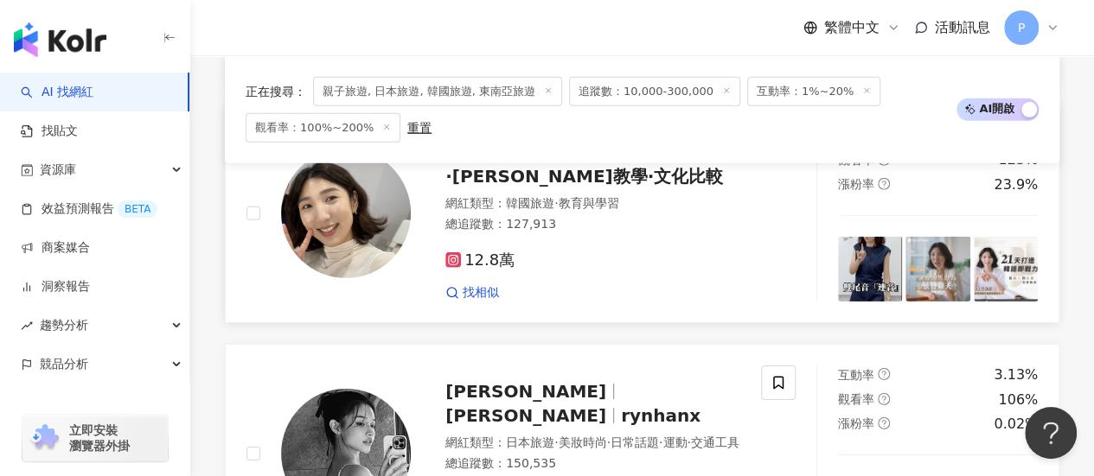
click at [481, 270] on span "12.8萬" at bounding box center [479, 261] width 69 height 18
click at [787, 161] on span at bounding box center [778, 143] width 35 height 35
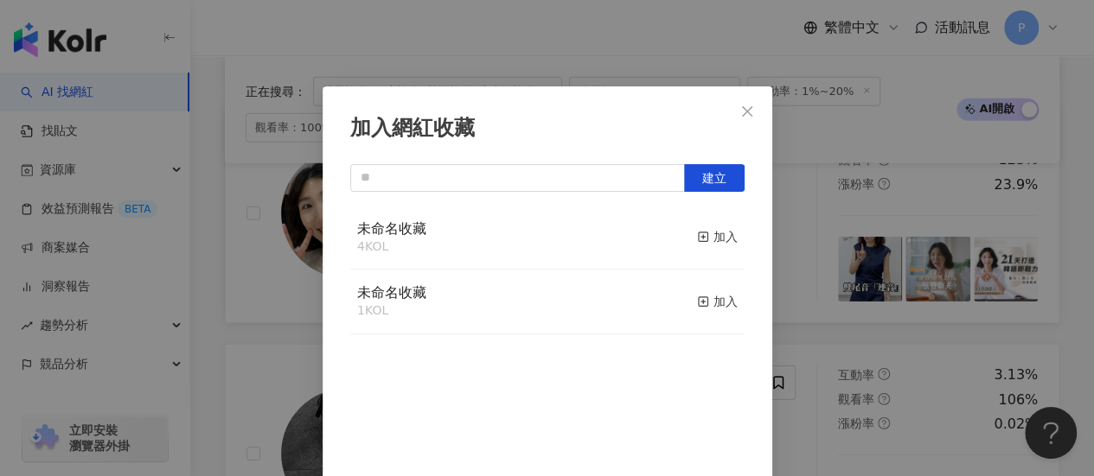
scroll to position [61, 0]
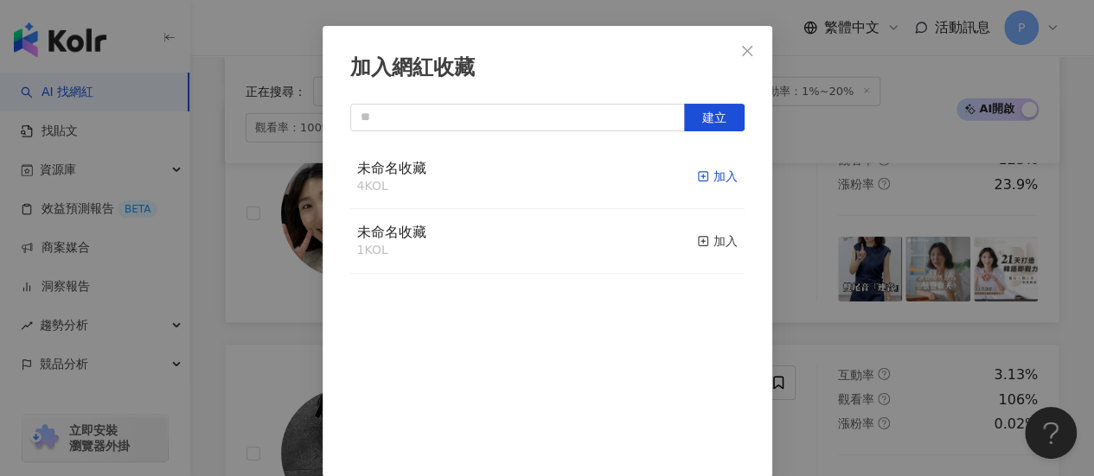
click at [697, 176] on div "加入" at bounding box center [717, 176] width 41 height 19
click at [218, 310] on div "加入網紅收藏 建立 未命名收藏 5 KOL 已加入 未命名收藏 1 KOL 加入" at bounding box center [547, 238] width 1094 height 476
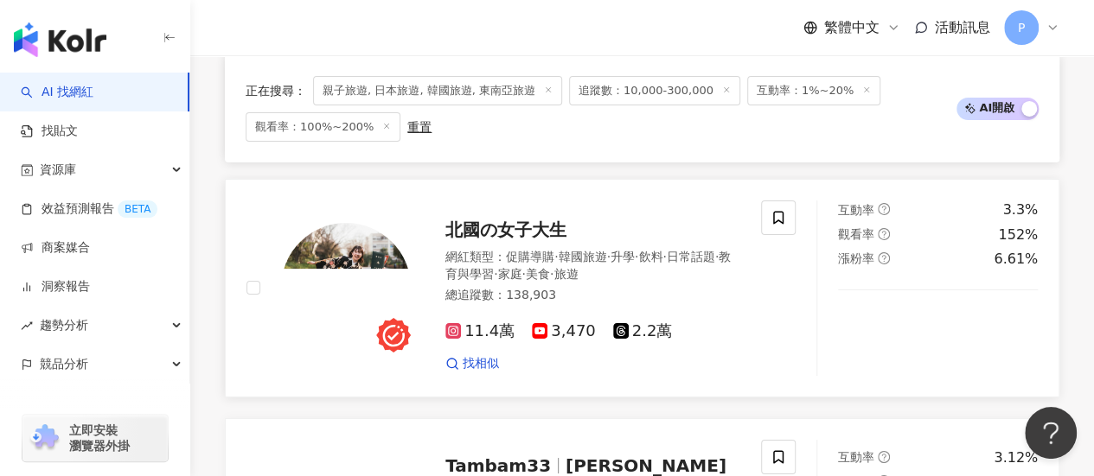
scroll to position [3026, 0]
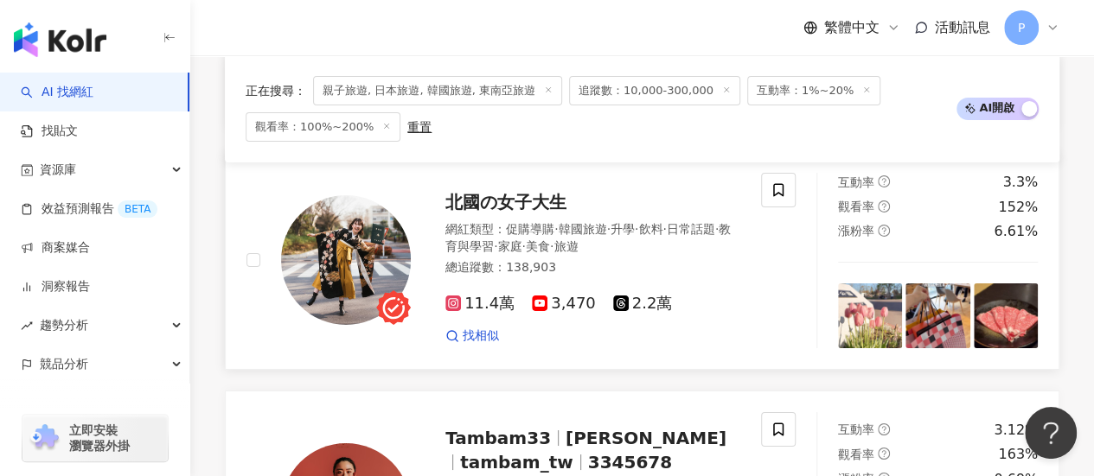
click at [483, 213] on span "北國の女子大生" at bounding box center [505, 202] width 121 height 21
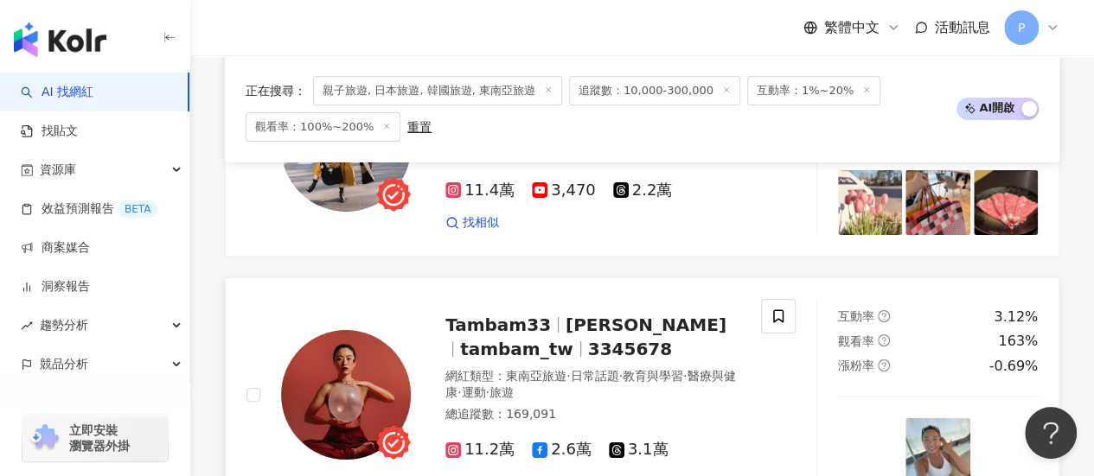
scroll to position [3112, 0]
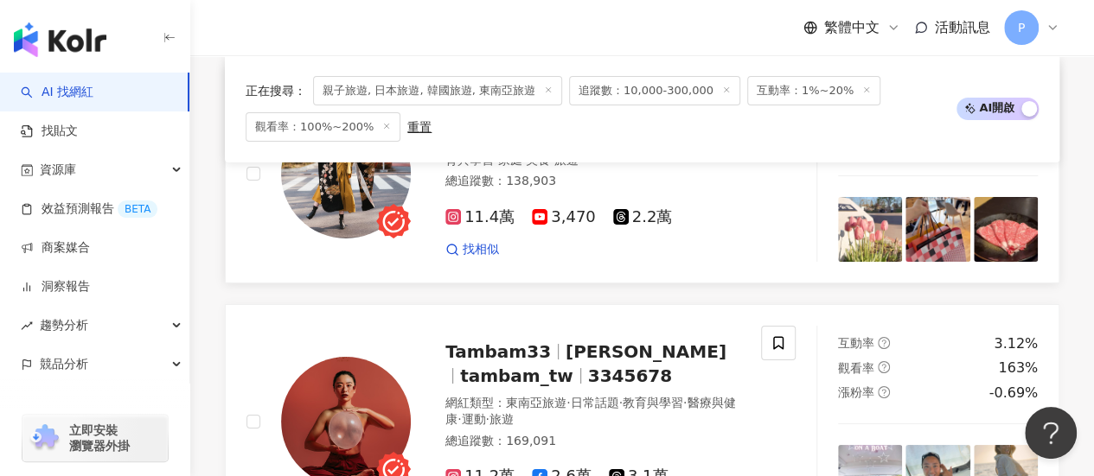
click at [468, 226] on span "11.4萬" at bounding box center [479, 217] width 69 height 18
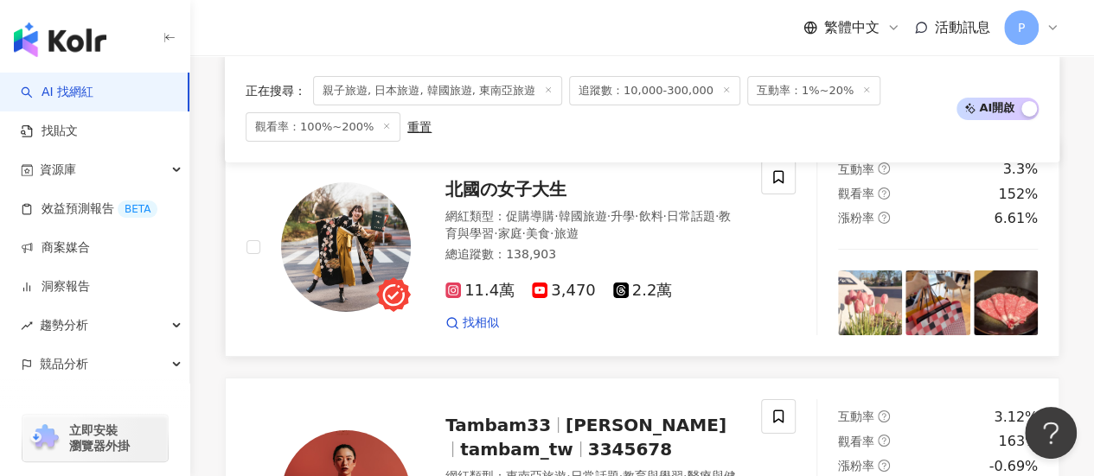
scroll to position [3026, 0]
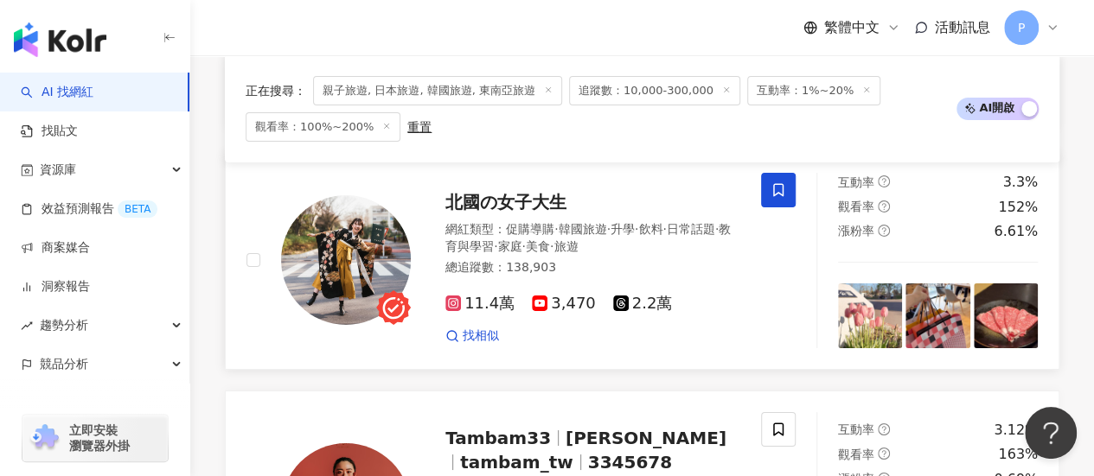
click at [783, 197] on icon at bounding box center [778, 190] width 10 height 13
click at [783, 243] on div at bounding box center [778, 260] width 35 height 175
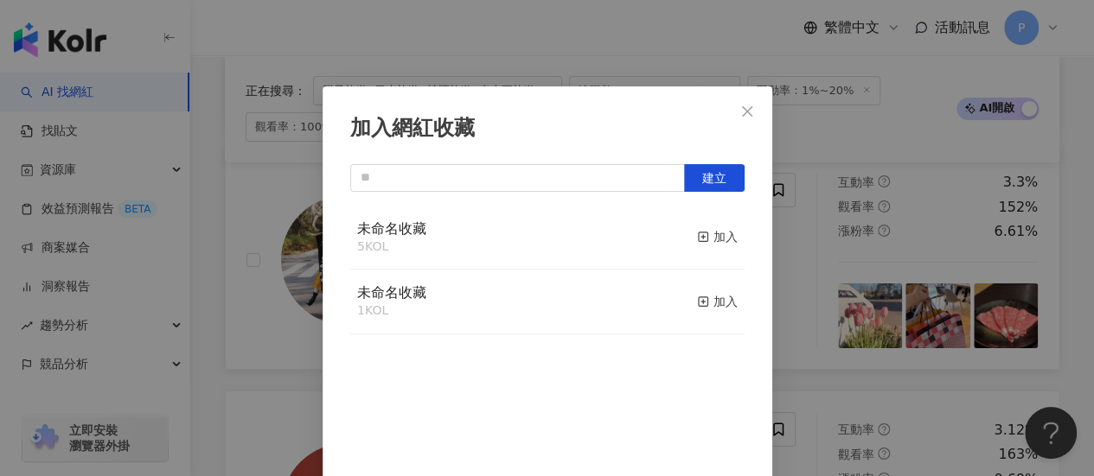
scroll to position [61, 0]
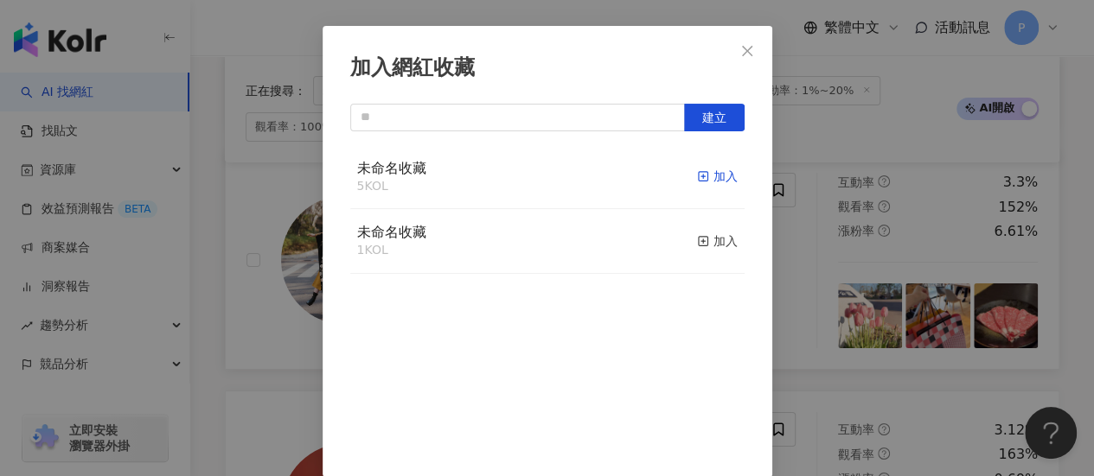
click at [709, 175] on div "加入" at bounding box center [717, 176] width 41 height 19
click at [200, 258] on div "加入網紅收藏 建立 未命名收藏 6 KOL 已加入 未命名收藏 1 KOL 加入" at bounding box center [547, 238] width 1094 height 476
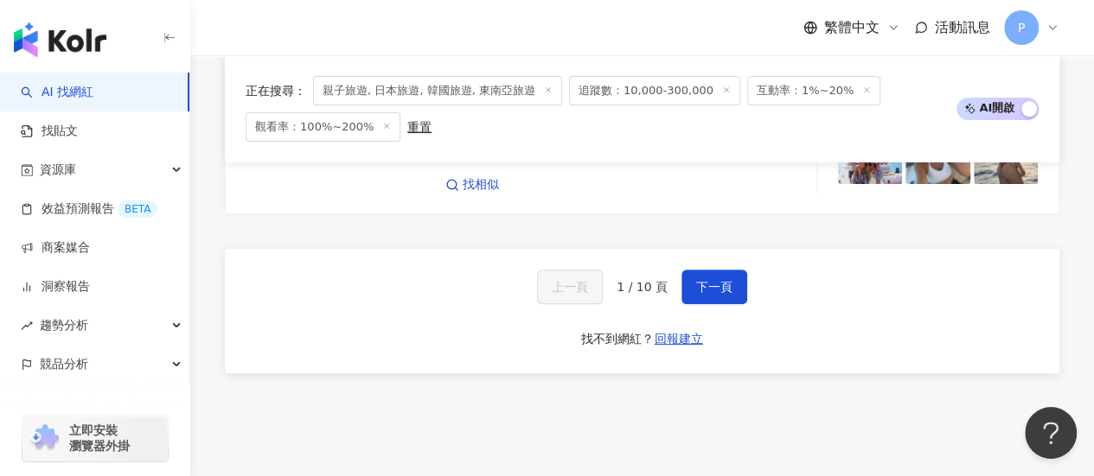
scroll to position [3458, 0]
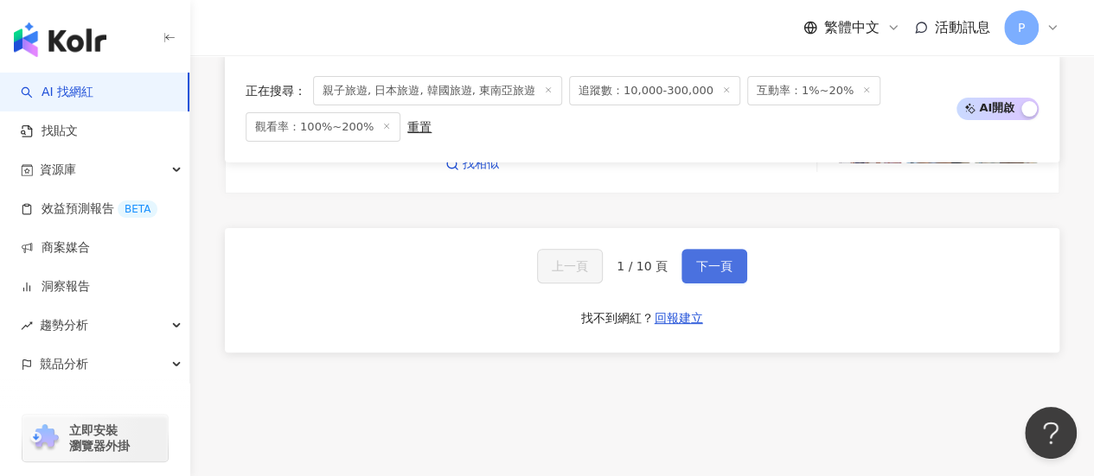
click at [696, 273] on span "下一頁" at bounding box center [714, 266] width 36 height 14
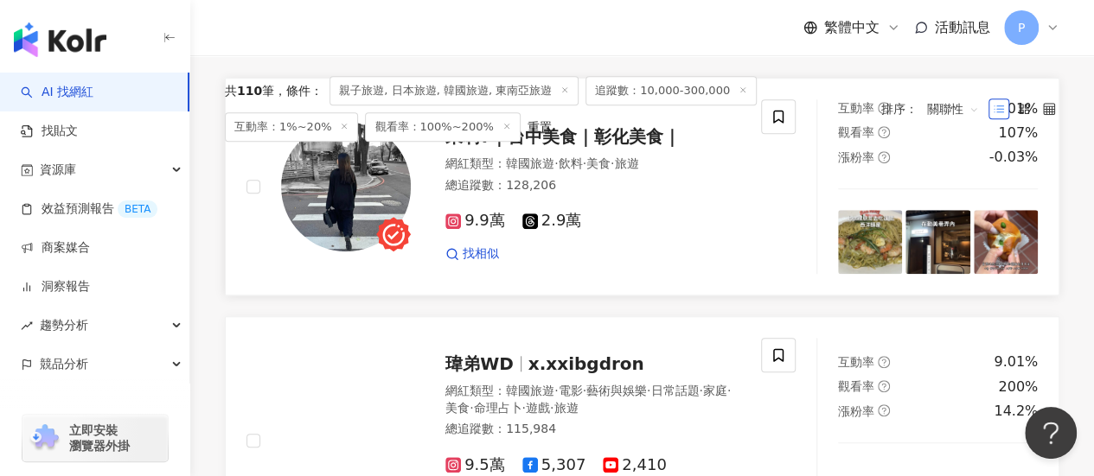
scroll to position [881, 0]
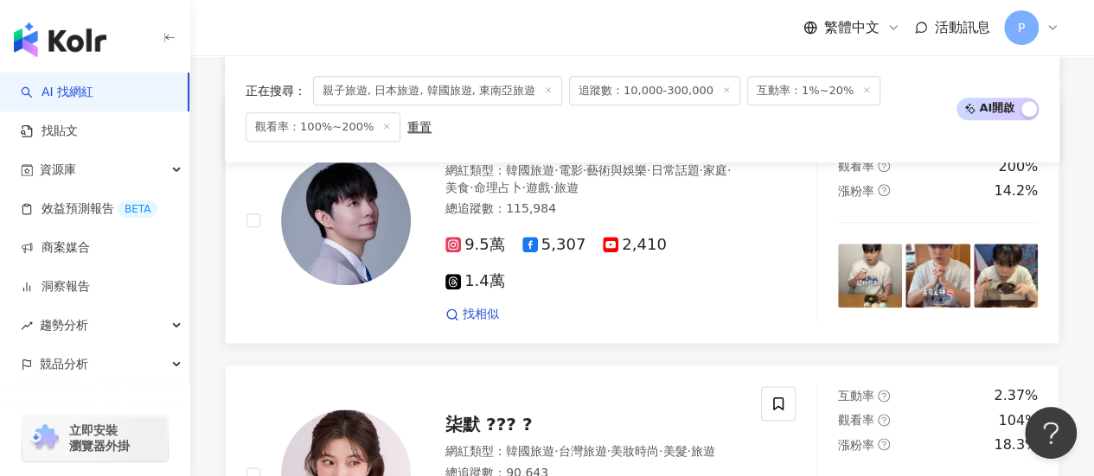
click at [462, 254] on span "9.5萬" at bounding box center [475, 245] width 60 height 18
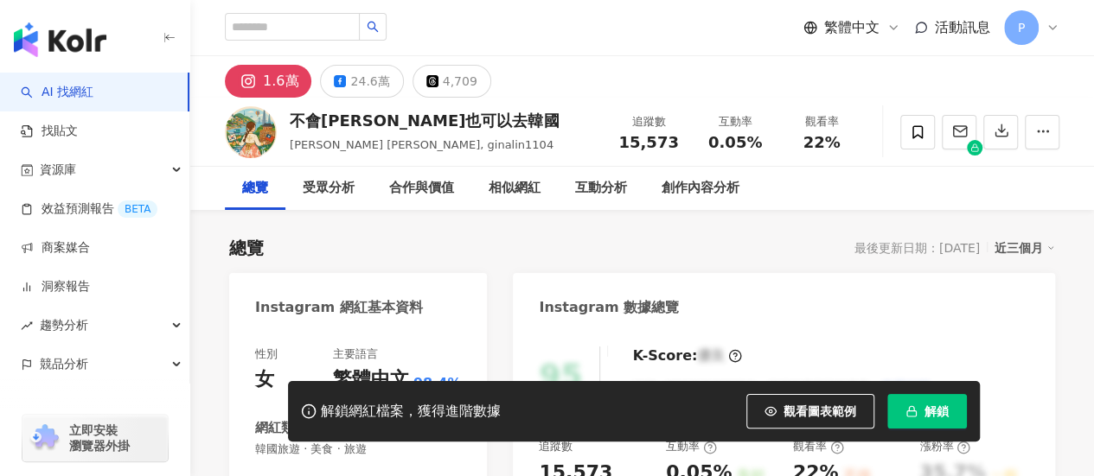
click at [353, 75] on div "24.6萬" at bounding box center [369, 81] width 39 height 24
click at [359, 75] on div "24.6萬" at bounding box center [369, 81] width 39 height 24
click at [375, 89] on div "24.6萬" at bounding box center [369, 81] width 39 height 24
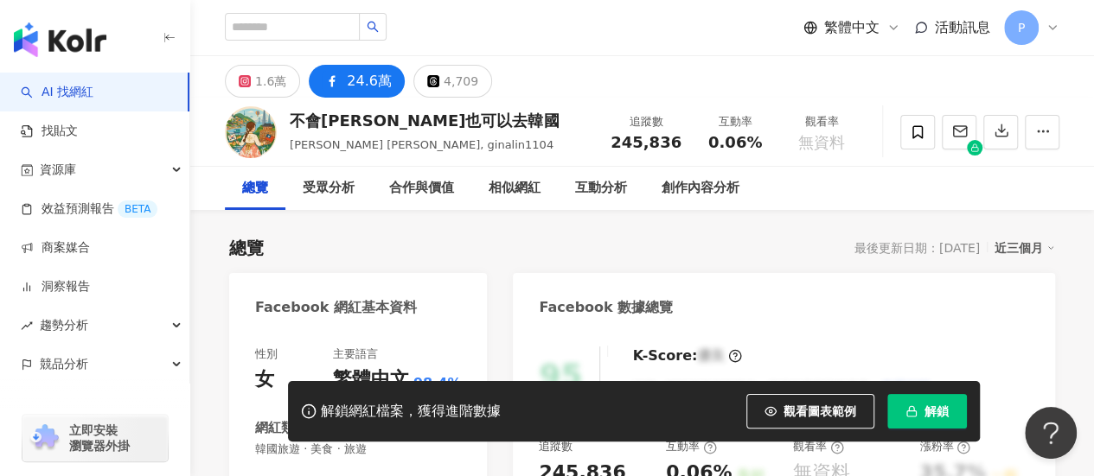
click at [368, 79] on div "24.6萬" at bounding box center [369, 81] width 45 height 24
click at [1048, 132] on icon "button" at bounding box center [1043, 132] width 16 height 16
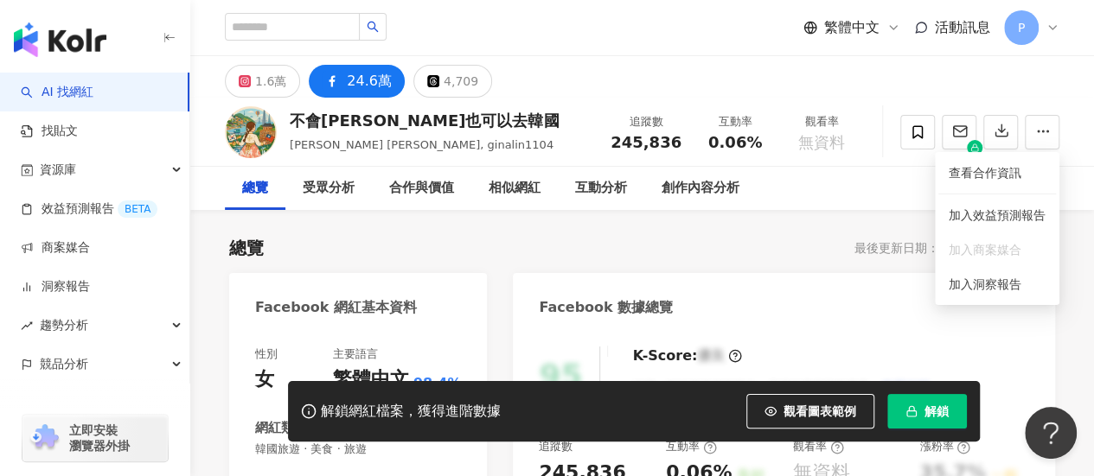
click at [351, 89] on div "24.6萬" at bounding box center [369, 81] width 45 height 24
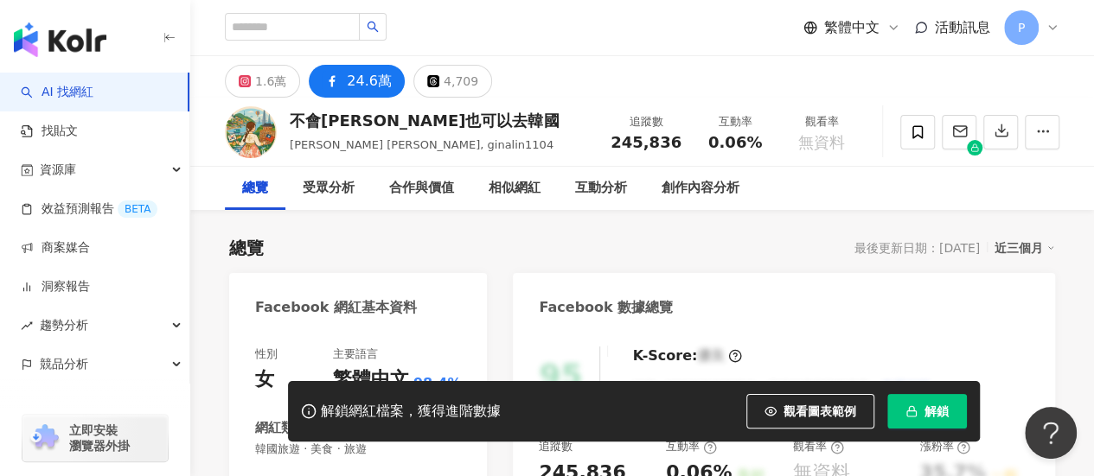
click at [384, 81] on div "24.6萬" at bounding box center [369, 81] width 45 height 24
click at [1023, 143] on div at bounding box center [979, 132] width 159 height 52
click at [1036, 139] on span "button" at bounding box center [1043, 131] width 16 height 18
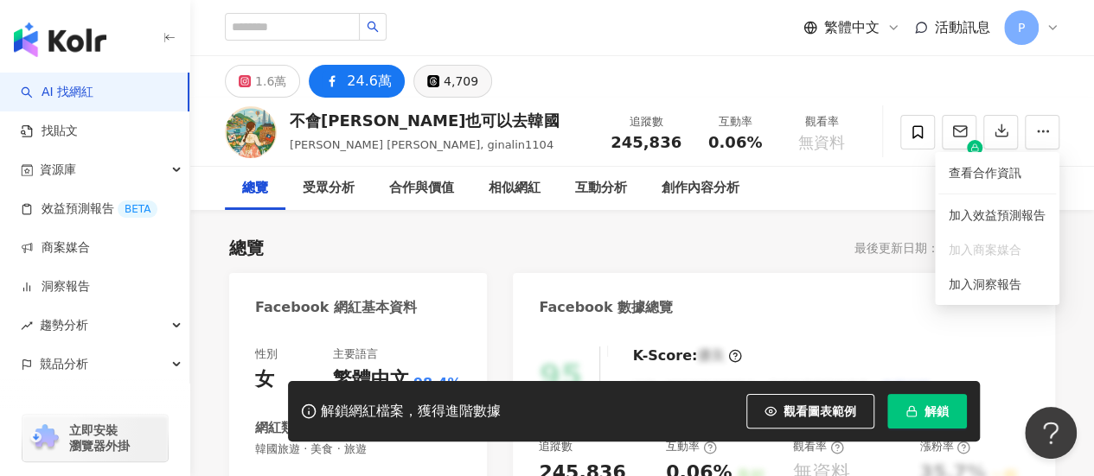
click at [477, 80] on button "4,709" at bounding box center [452, 81] width 79 height 33
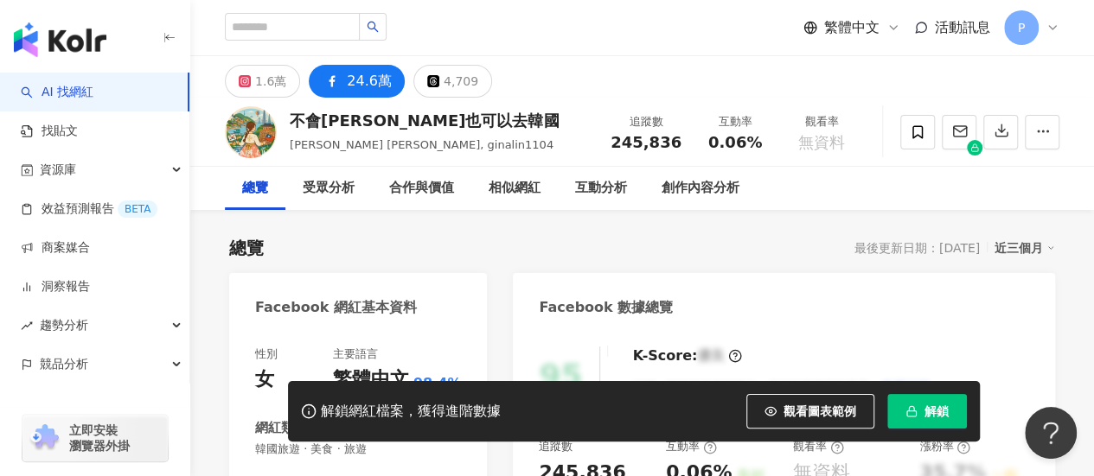
click at [333, 79] on button "24.6萬" at bounding box center [357, 81] width 96 height 33
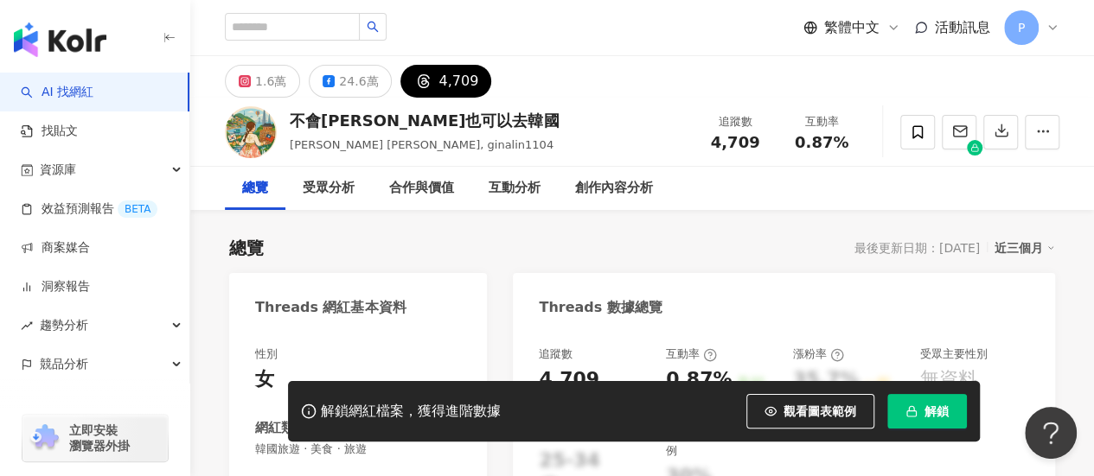
click at [356, 121] on div "不會韓文也可以去韓國" at bounding box center [424, 121] width 269 height 22
drag, startPoint x: 356, startPoint y: 121, endPoint x: 799, endPoint y: 141, distance: 443.0
click at [356, 121] on div "不會韓文也可以去韓國" at bounding box center [424, 121] width 269 height 22
click at [359, 98] on div "不會韓文也可以去韓國 Gina Lin, ginalin1104 追蹤數 4,709 互動率 0.87%" at bounding box center [641, 132] width 903 height 68
click at [359, 86] on div "24.6萬" at bounding box center [358, 81] width 39 height 24
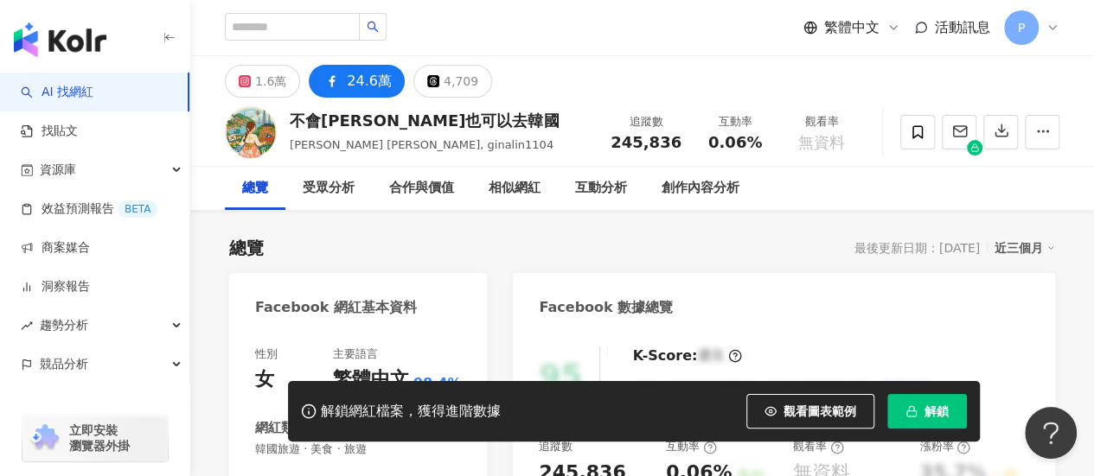
click at [418, 123] on div "不會韓文也可以去韓國" at bounding box center [424, 121] width 269 height 22
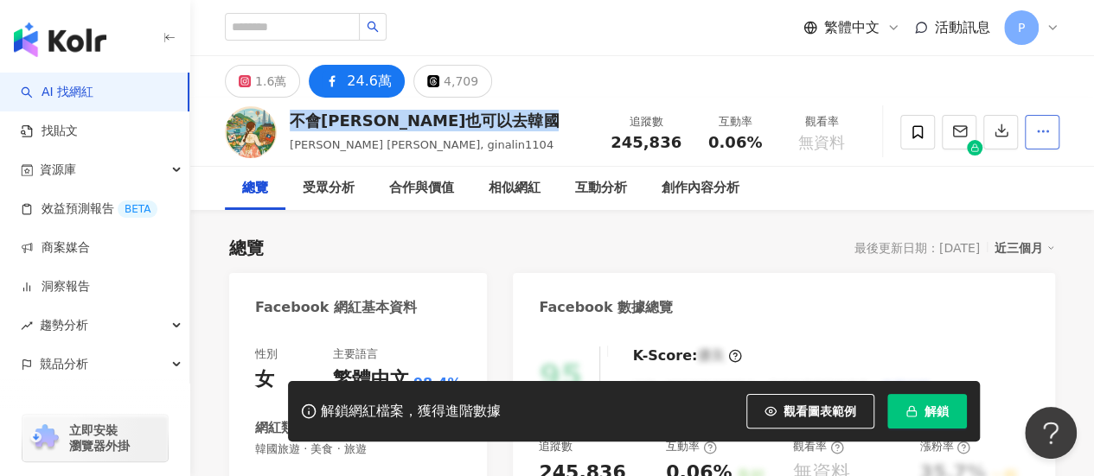
click at [1035, 124] on icon "button" at bounding box center [1043, 132] width 16 height 16
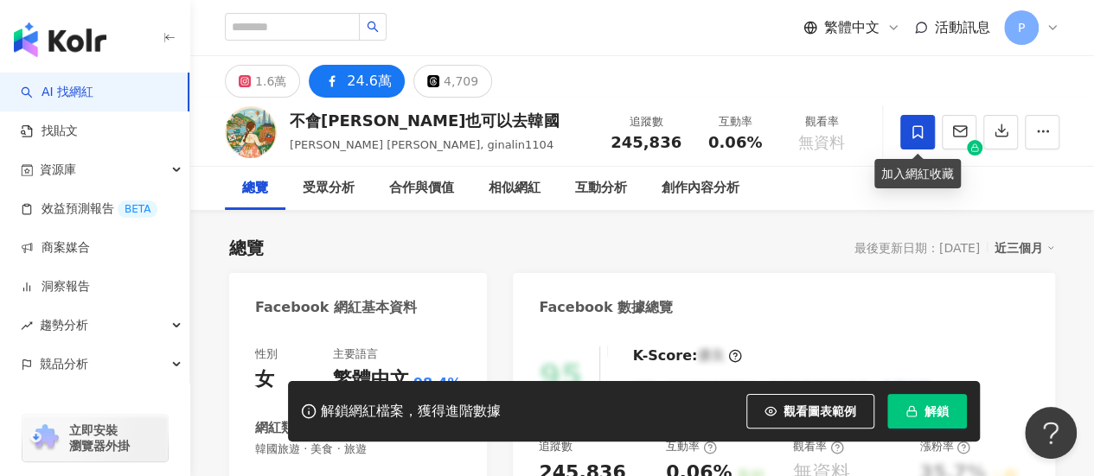
click at [921, 131] on icon at bounding box center [917, 131] width 10 height 13
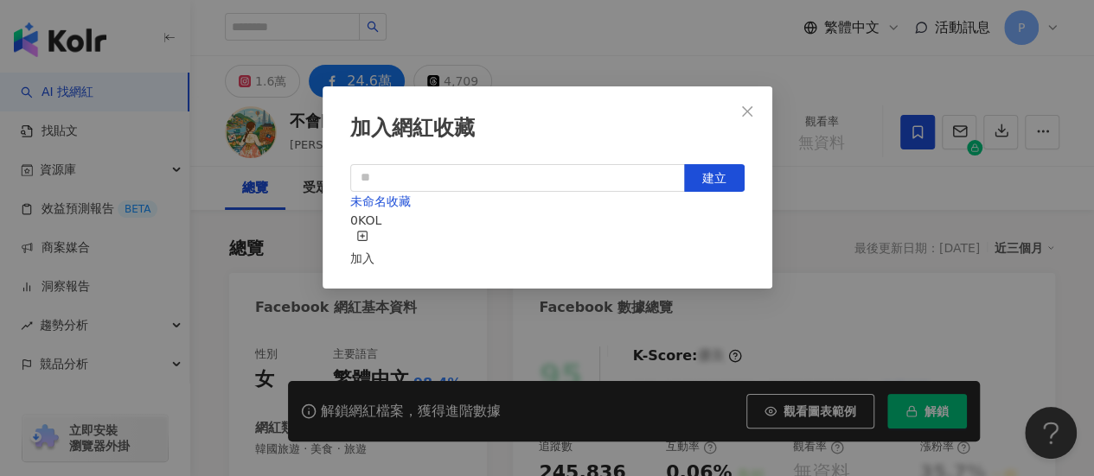
scroll to position [61, 0]
click at [374, 230] on div "加入" at bounding box center [362, 249] width 24 height 38
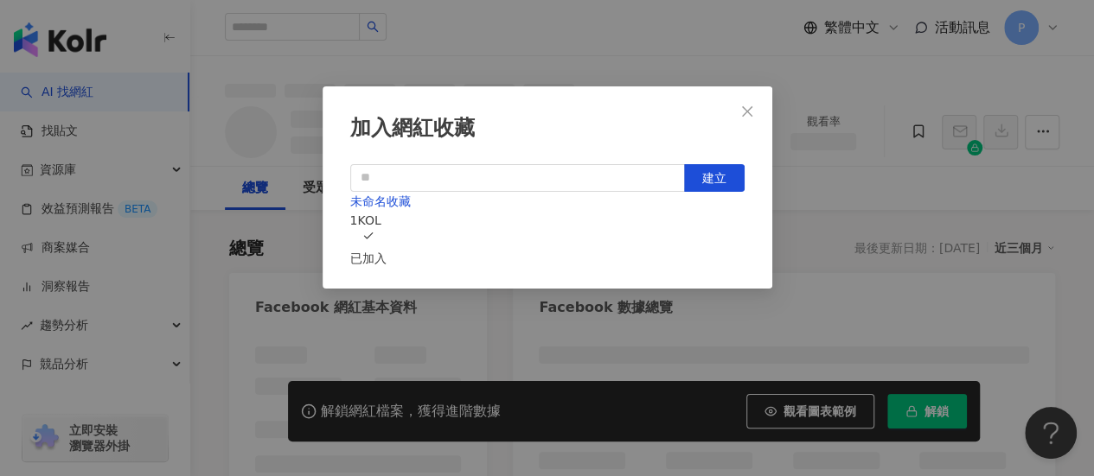
scroll to position [81, 0]
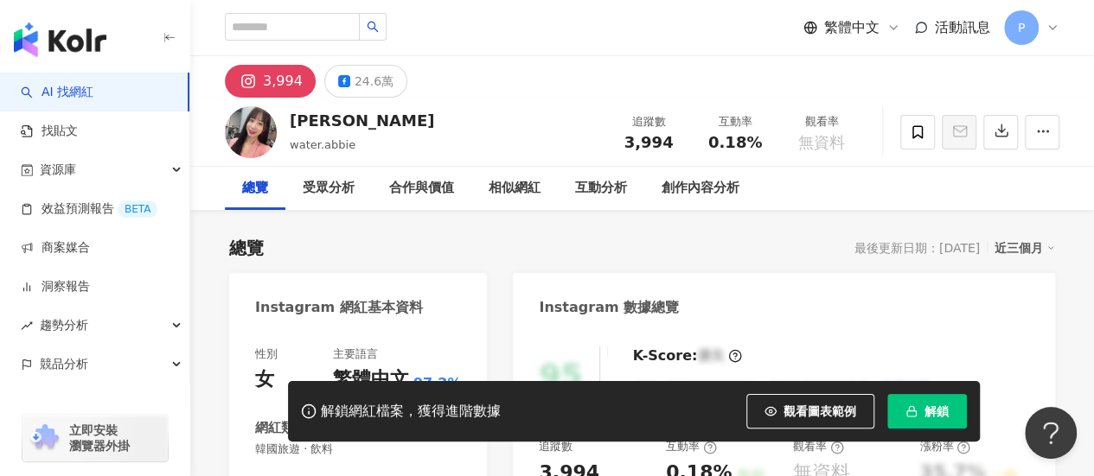
click at [693, 61] on div "3,994 24.6萬" at bounding box center [641, 76] width 903 height 41
click at [340, 121] on div "林任倍-Abbie" at bounding box center [362, 121] width 144 height 22
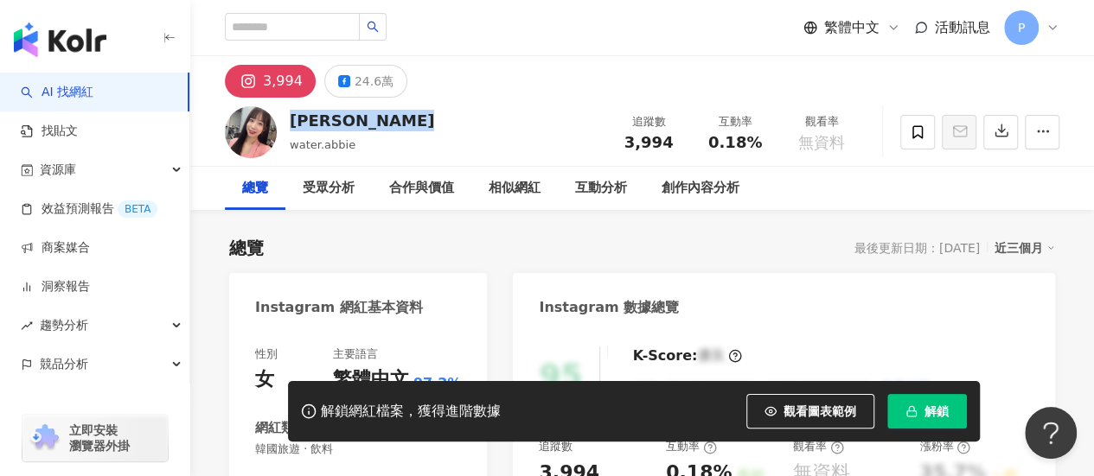
copy div "林任倍-Abbie"
click at [354, 78] on div "24.6萬" at bounding box center [373, 81] width 39 height 24
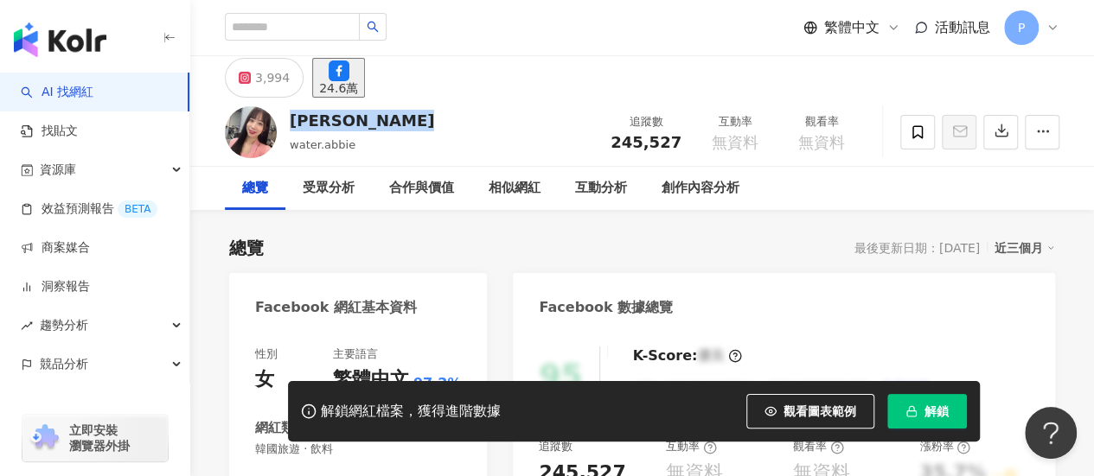
click at [493, 122] on div "林任倍-Abbie water.abbie 追蹤數 245,527 互動率 無資料 觀看率 無資料" at bounding box center [641, 132] width 903 height 68
click at [358, 126] on div "林任倍-Abbie" at bounding box center [362, 121] width 144 height 22
copy div "林任倍-Abbie"
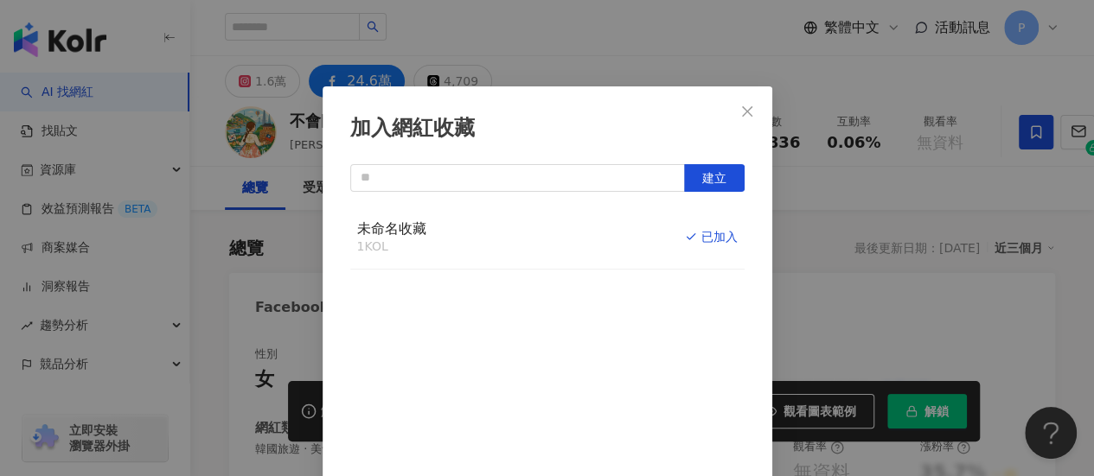
scroll to position [81, 0]
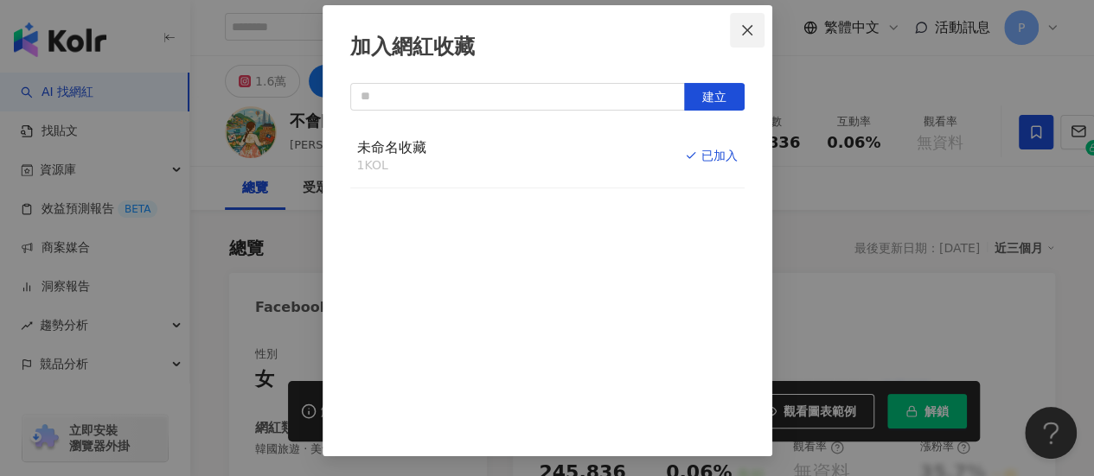
click at [732, 24] on span "Close" at bounding box center [747, 30] width 35 height 14
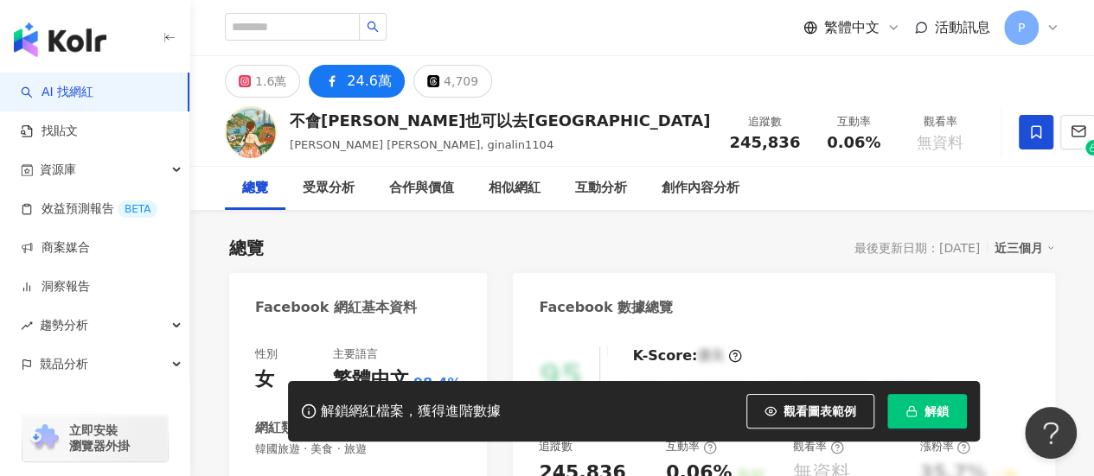
scroll to position [0, 0]
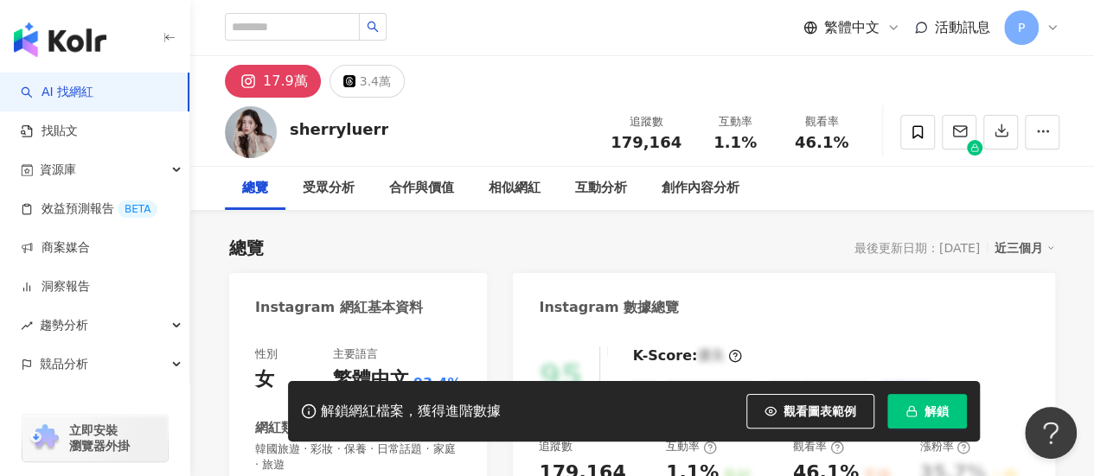
click at [282, 92] on div "17.9萬" at bounding box center [285, 81] width 45 height 24
click at [280, 82] on div "17.9萬" at bounding box center [285, 81] width 45 height 24
click at [316, 129] on div "sherryluerr" at bounding box center [339, 129] width 99 height 22
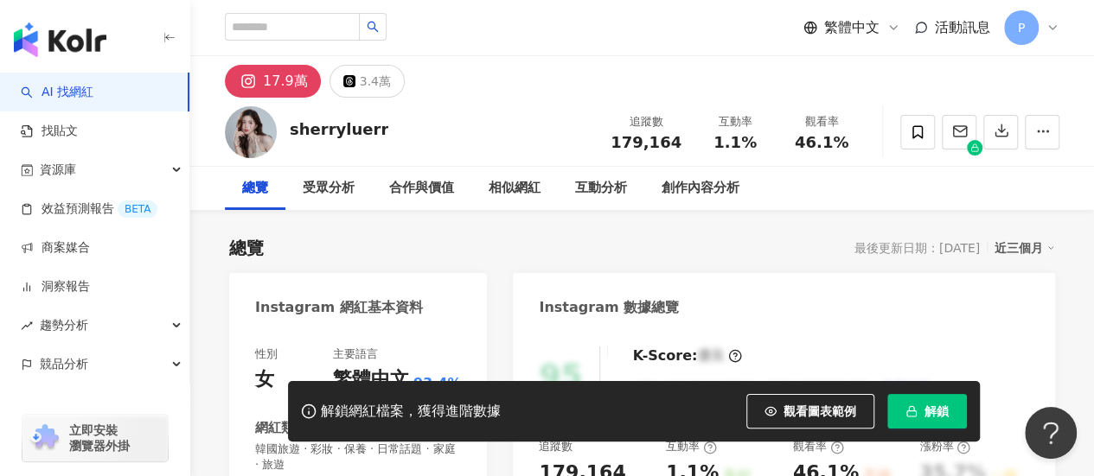
click at [316, 129] on div "sherryluerr" at bounding box center [339, 129] width 99 height 22
click at [908, 132] on span at bounding box center [917, 132] width 35 height 35
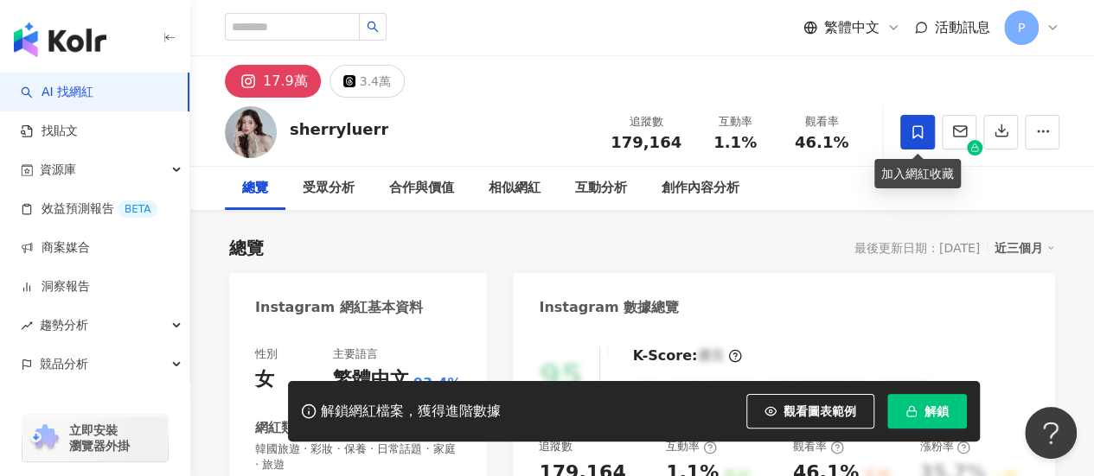
click at [923, 135] on icon at bounding box center [917, 132] width 16 height 16
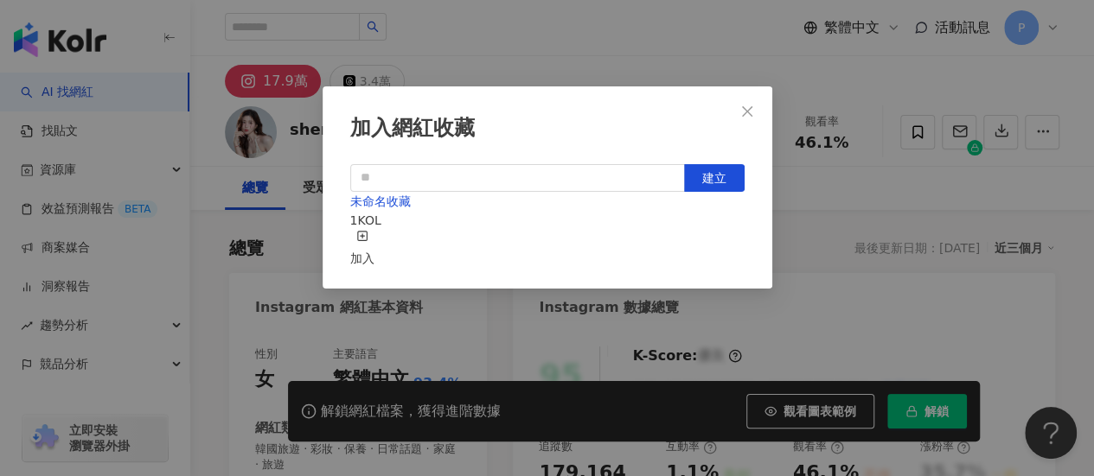
scroll to position [61, 0]
click at [374, 230] on div "加入" at bounding box center [362, 249] width 24 height 38
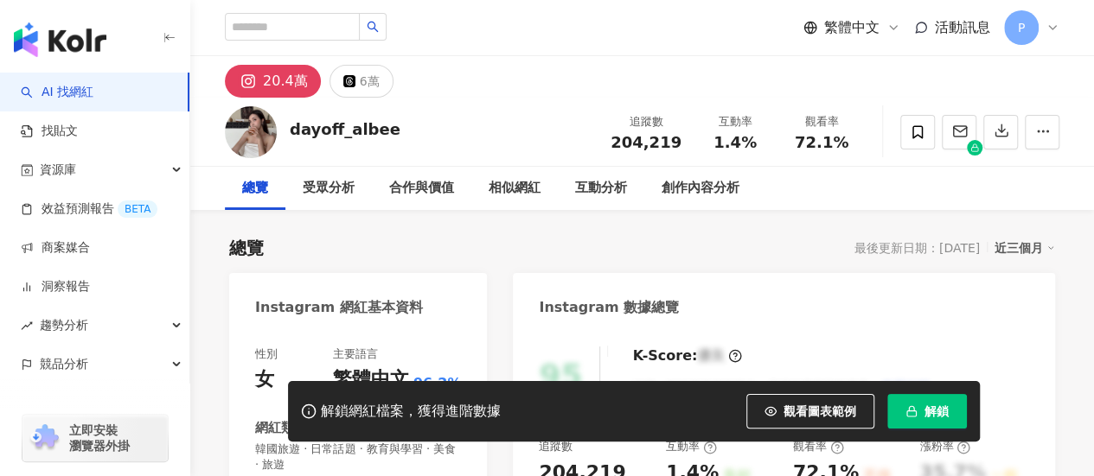
click at [354, 125] on div "dayoff_albee" at bounding box center [345, 129] width 111 height 22
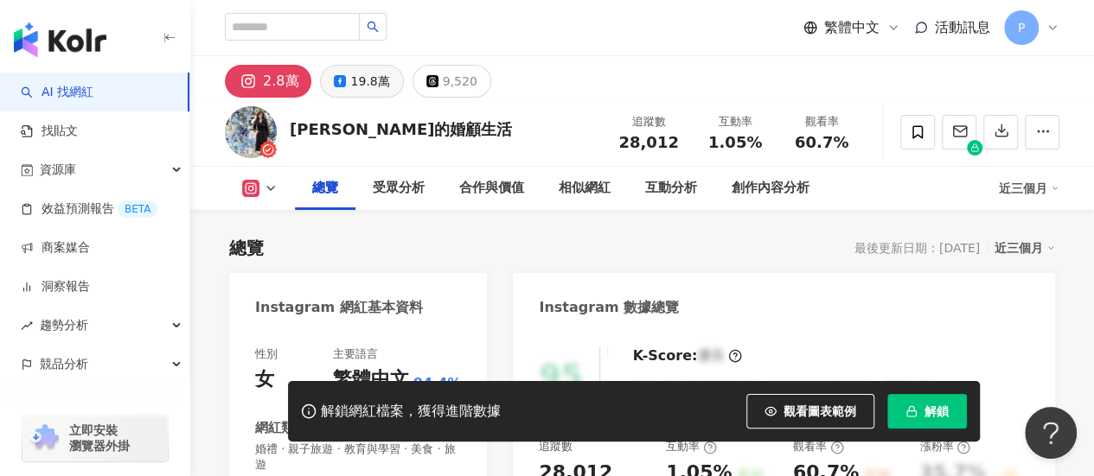
click at [386, 82] on button "19.8萬" at bounding box center [361, 81] width 83 height 33
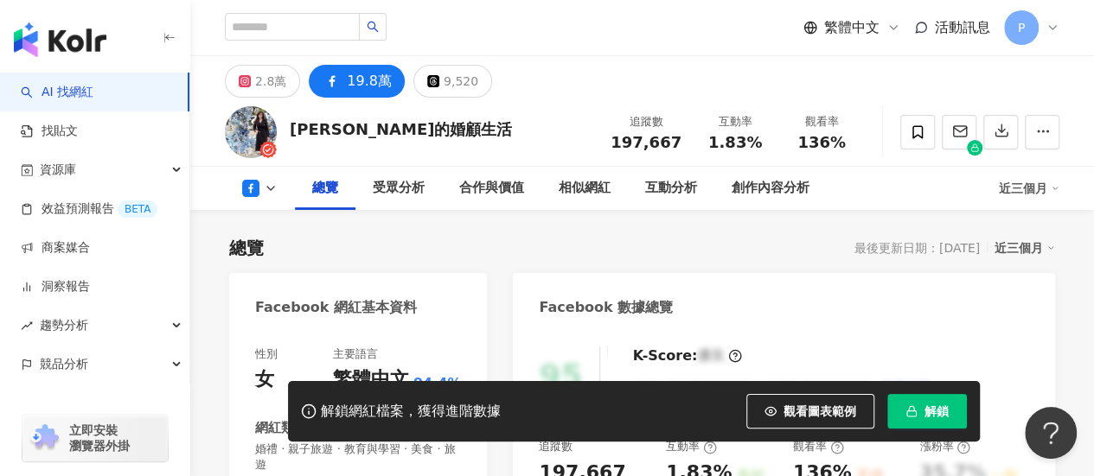
click at [375, 134] on div "梁太的婚顧生活" at bounding box center [401, 129] width 222 height 22
click at [274, 186] on icon at bounding box center [271, 189] width 14 height 14
click at [270, 191] on icon at bounding box center [271, 189] width 14 height 14
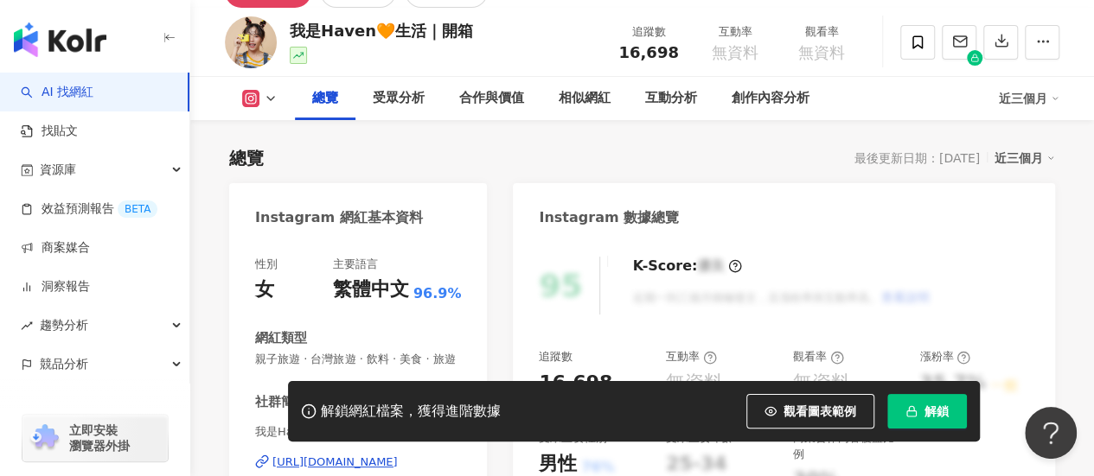
scroll to position [86, 0]
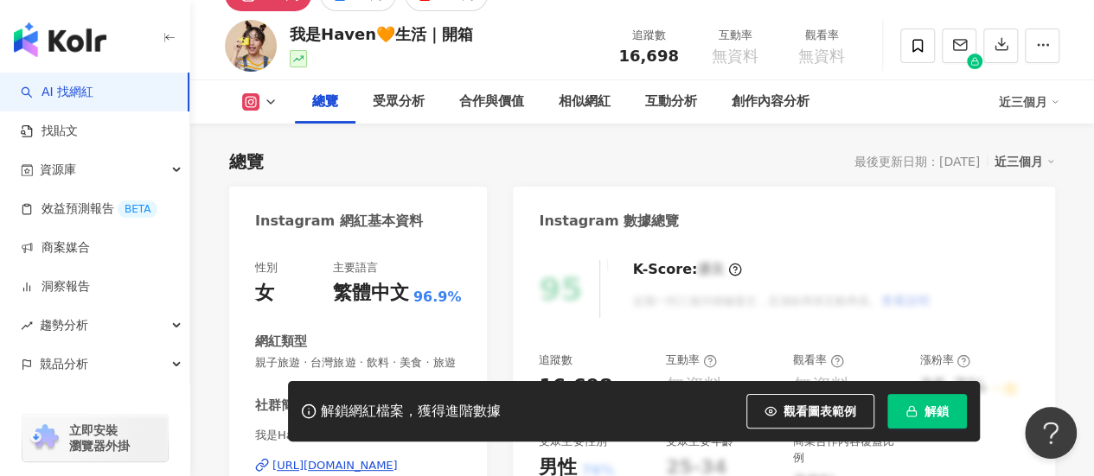
click at [280, 94] on button at bounding box center [260, 101] width 70 height 17
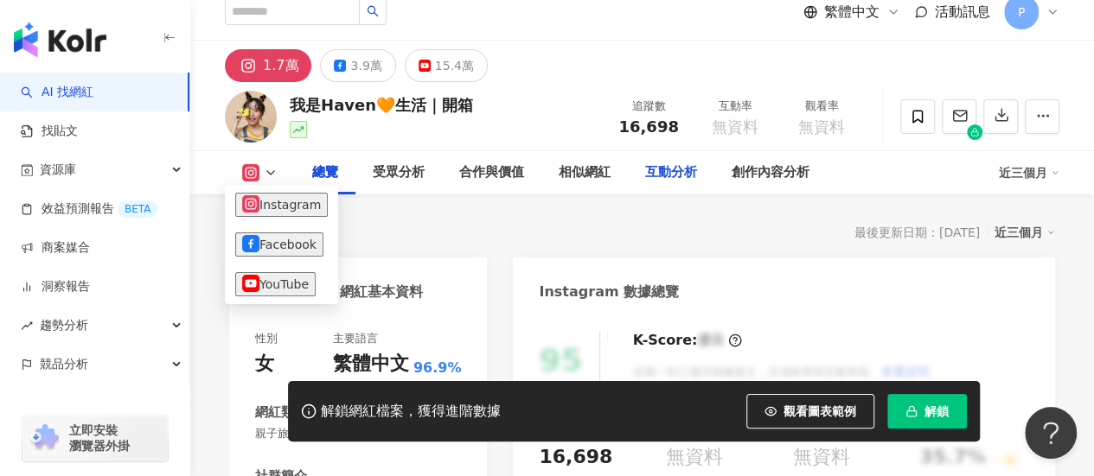
scroll to position [0, 0]
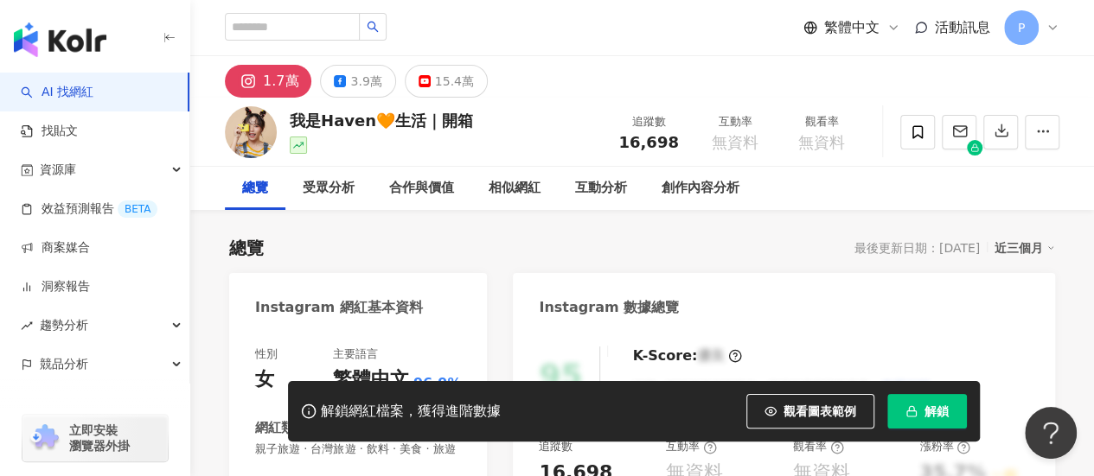
click at [365, 122] on div "我是Haven🧡生活｜開箱" at bounding box center [381, 121] width 183 height 22
copy div "我是Haven🧡生活｜開箱"
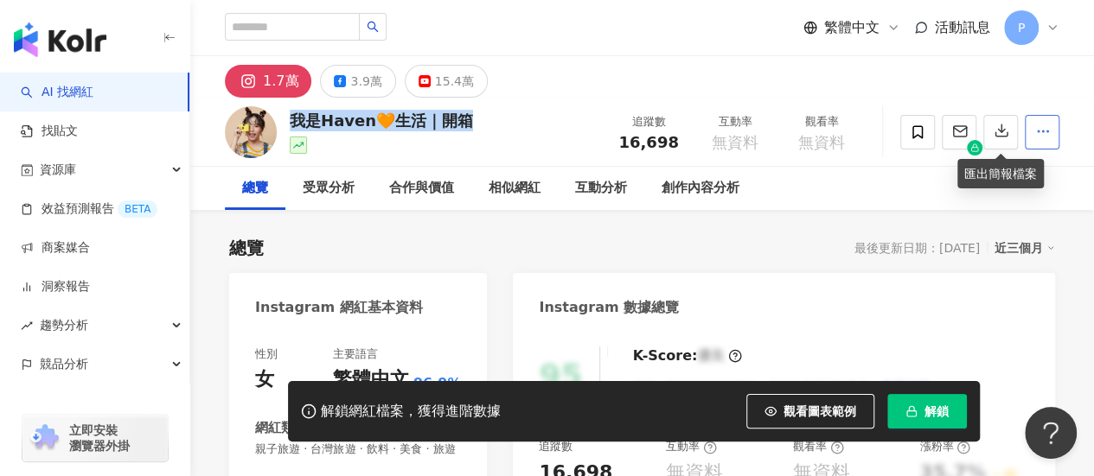
click at [1029, 139] on button "button" at bounding box center [1041, 132] width 35 height 35
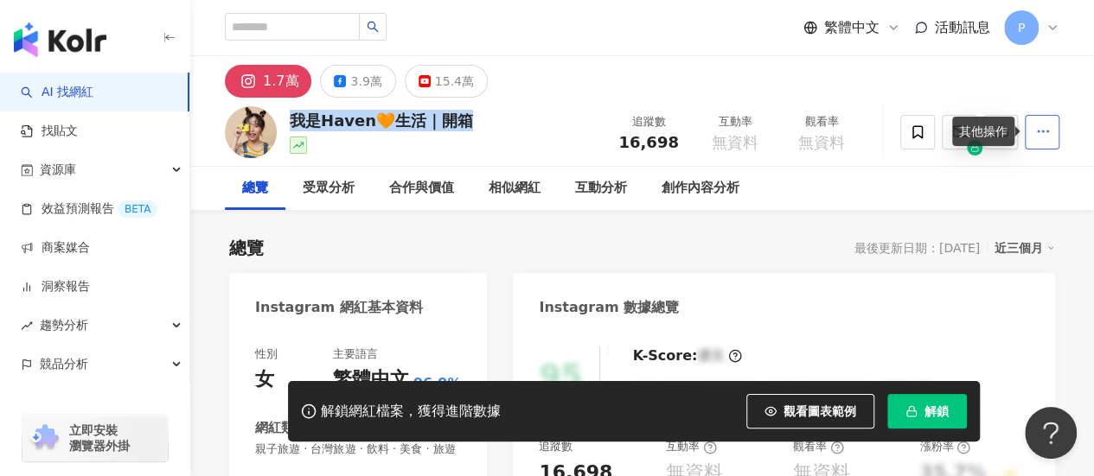
click at [1039, 136] on icon "button" at bounding box center [1043, 132] width 16 height 16
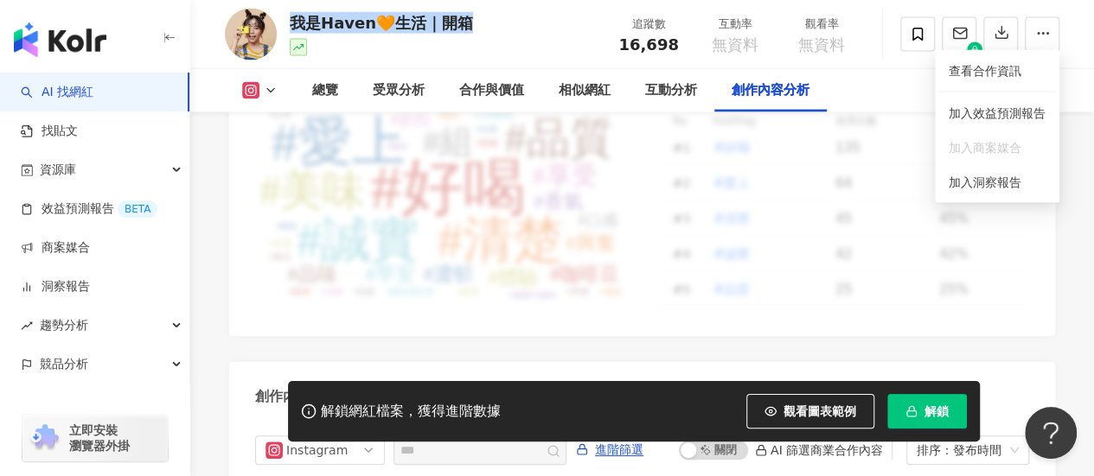
scroll to position [5133, 0]
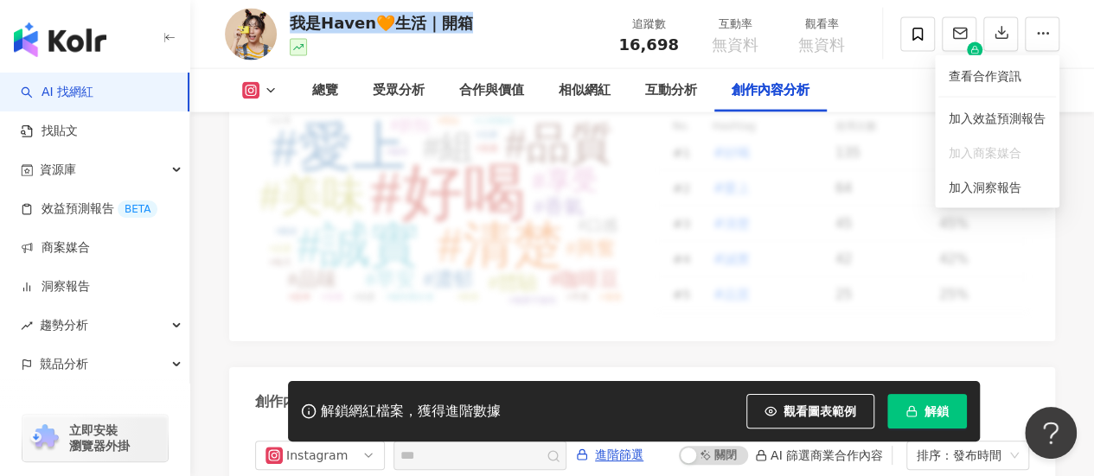
drag, startPoint x: 1081, startPoint y: 253, endPoint x: 973, endPoint y: 174, distance: 133.5
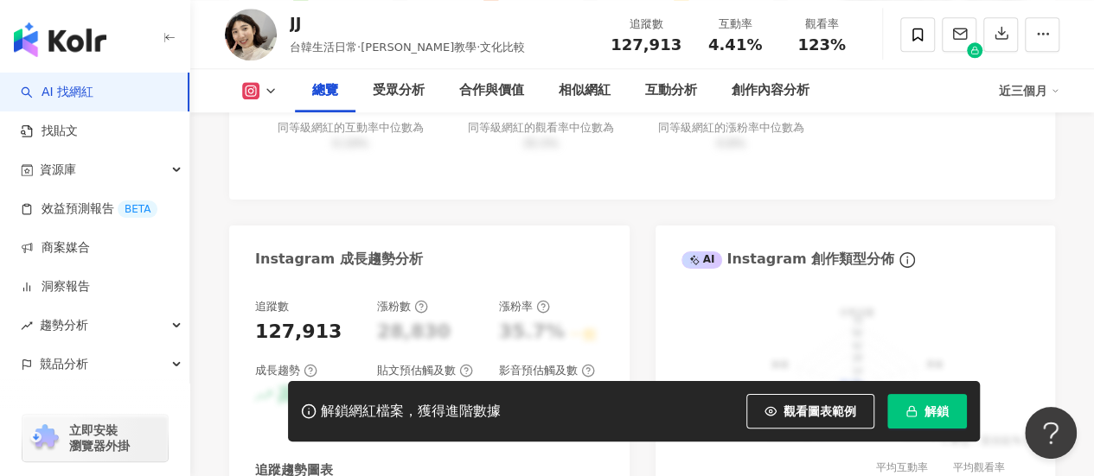
scroll to position [1037, 0]
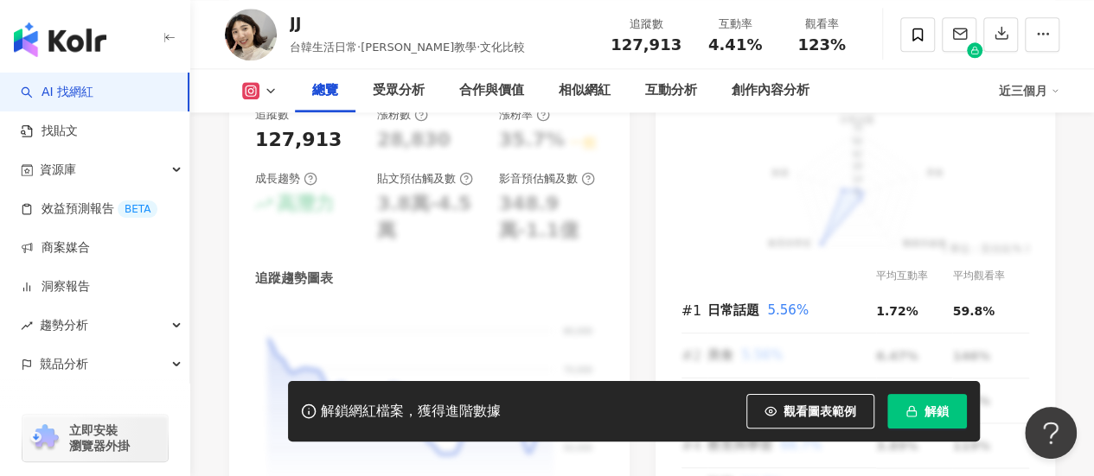
click at [303, 27] on div "JJ" at bounding box center [407, 23] width 235 height 22
copy div "JJ"
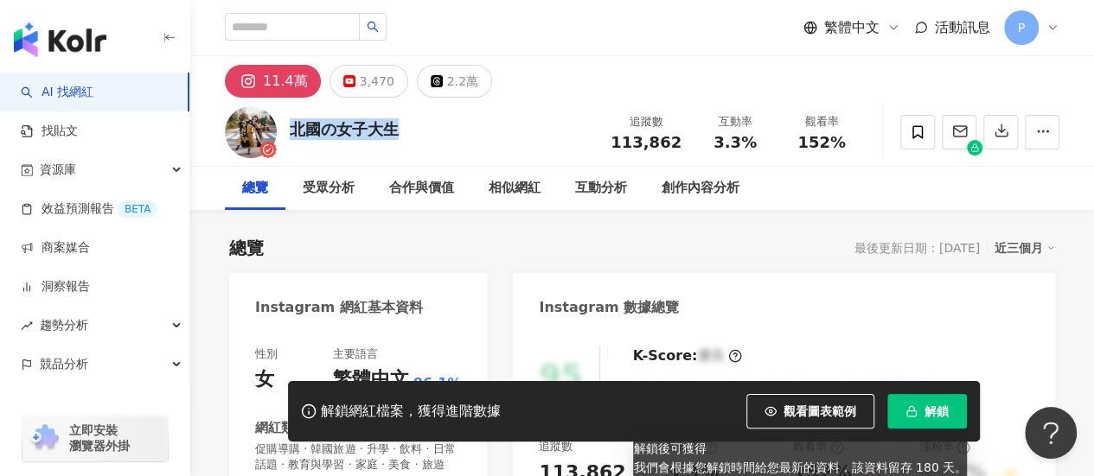
click at [925, 418] on span "解鎖" at bounding box center [936, 412] width 24 height 14
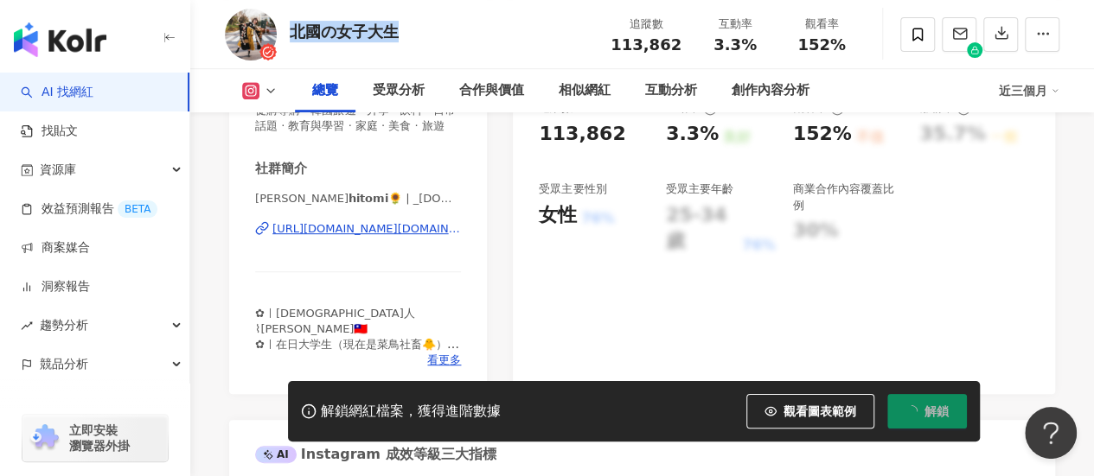
scroll to position [432, 0]
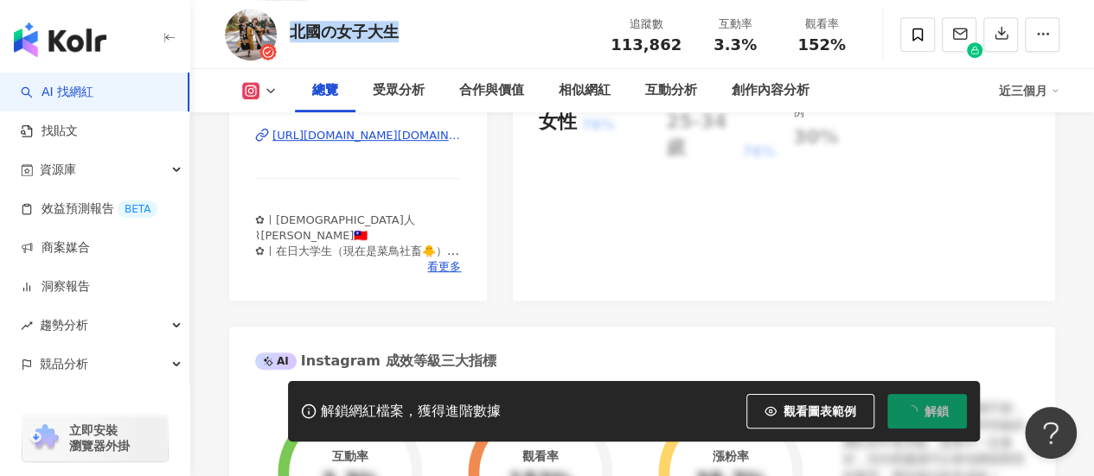
click at [381, 143] on div "https://www.instagram.com/_hitomi.life/" at bounding box center [366, 136] width 188 height 16
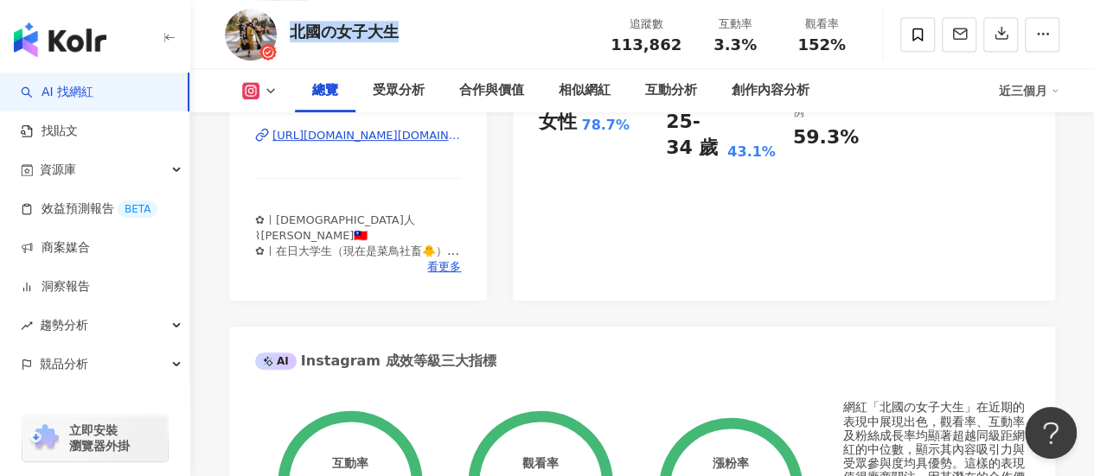
scroll to position [519, 0]
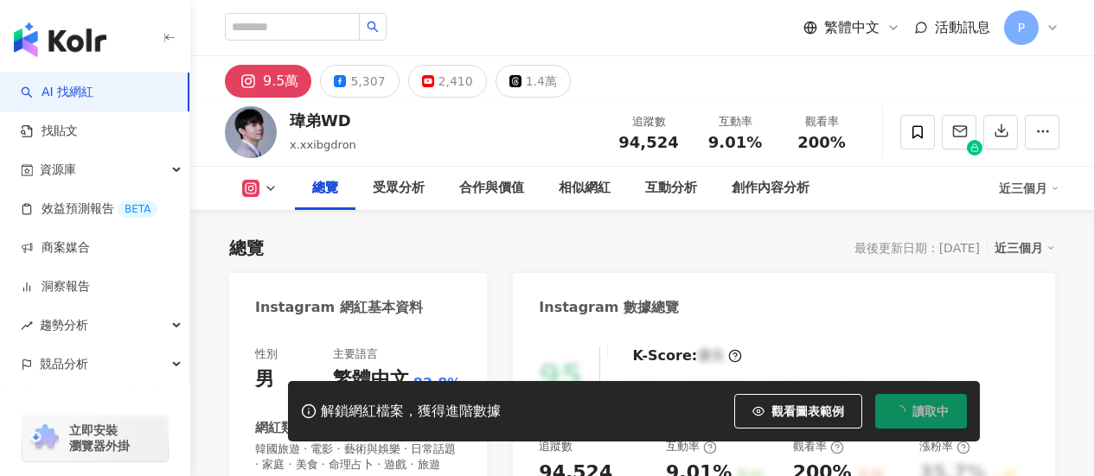
drag, startPoint x: 0, startPoint y: 0, endPoint x: 667, endPoint y: 473, distance: 817.9
